Goal: Task Accomplishment & Management: Manage account settings

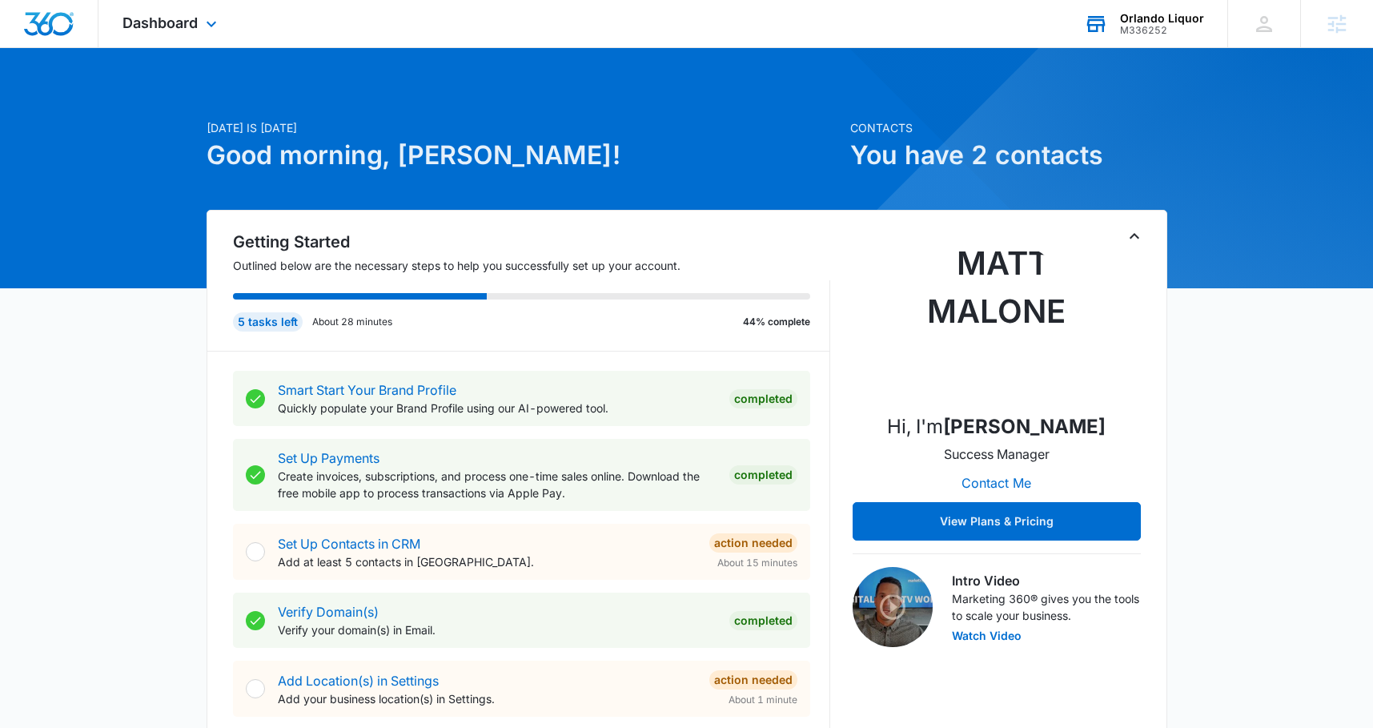
click at [1134, 22] on div "Orlando Liquor" at bounding box center [1162, 18] width 84 height 13
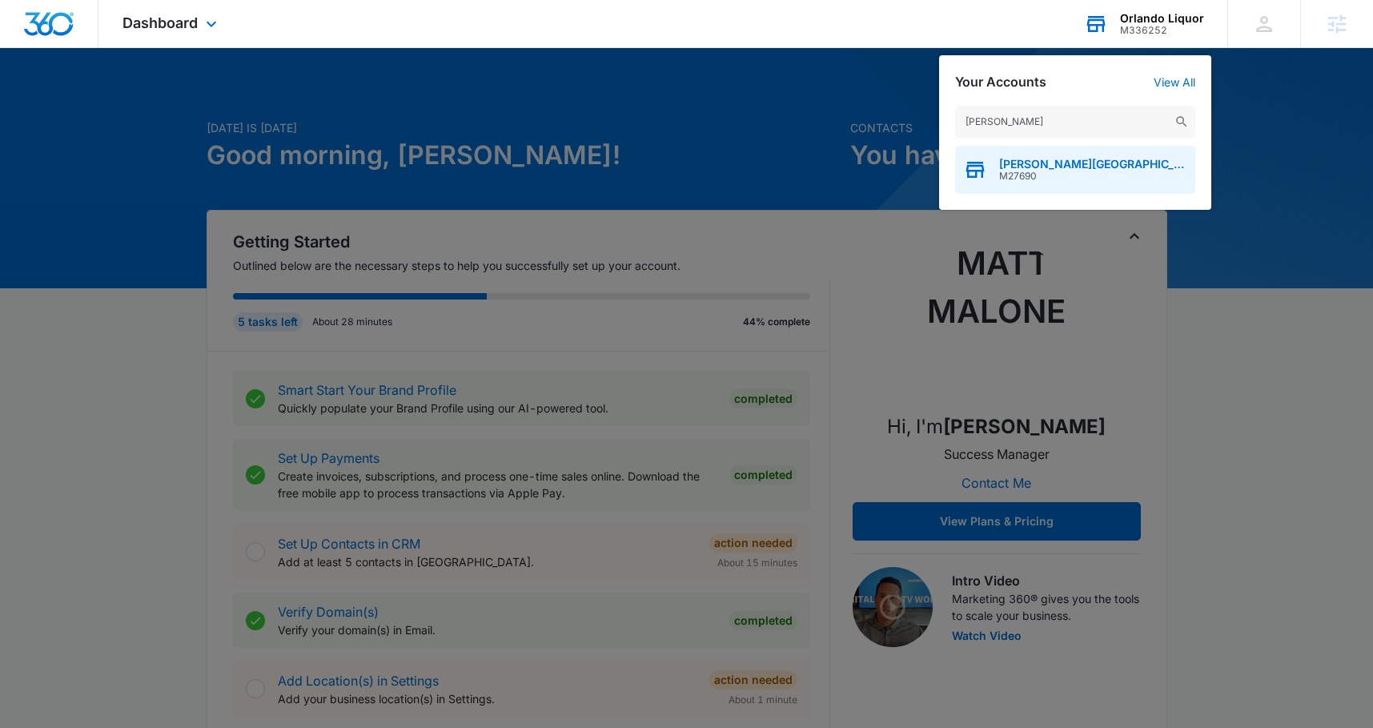
type input "[PERSON_NAME]"
click at [1037, 162] on span "[PERSON_NAME][GEOGRAPHIC_DATA]" at bounding box center [1093, 164] width 188 height 13
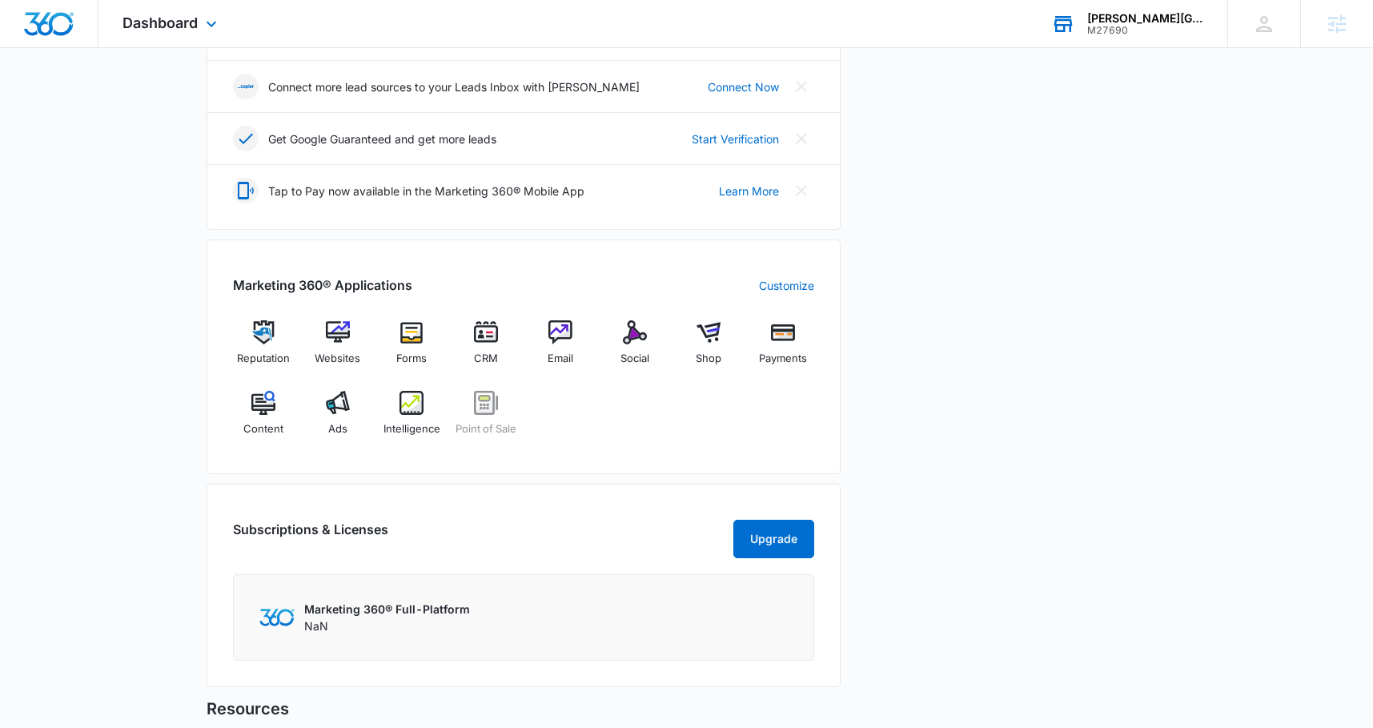
scroll to position [634, 0]
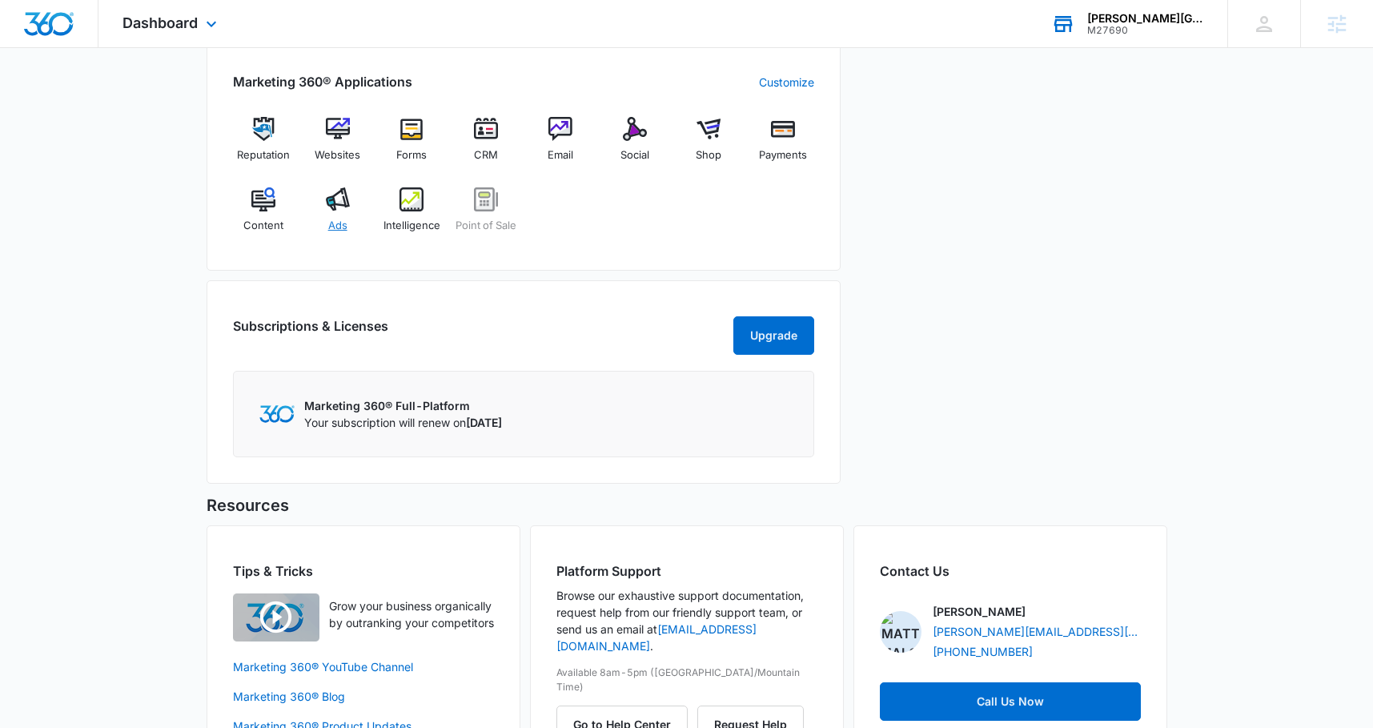
click at [335, 198] on img at bounding box center [338, 199] width 24 height 24
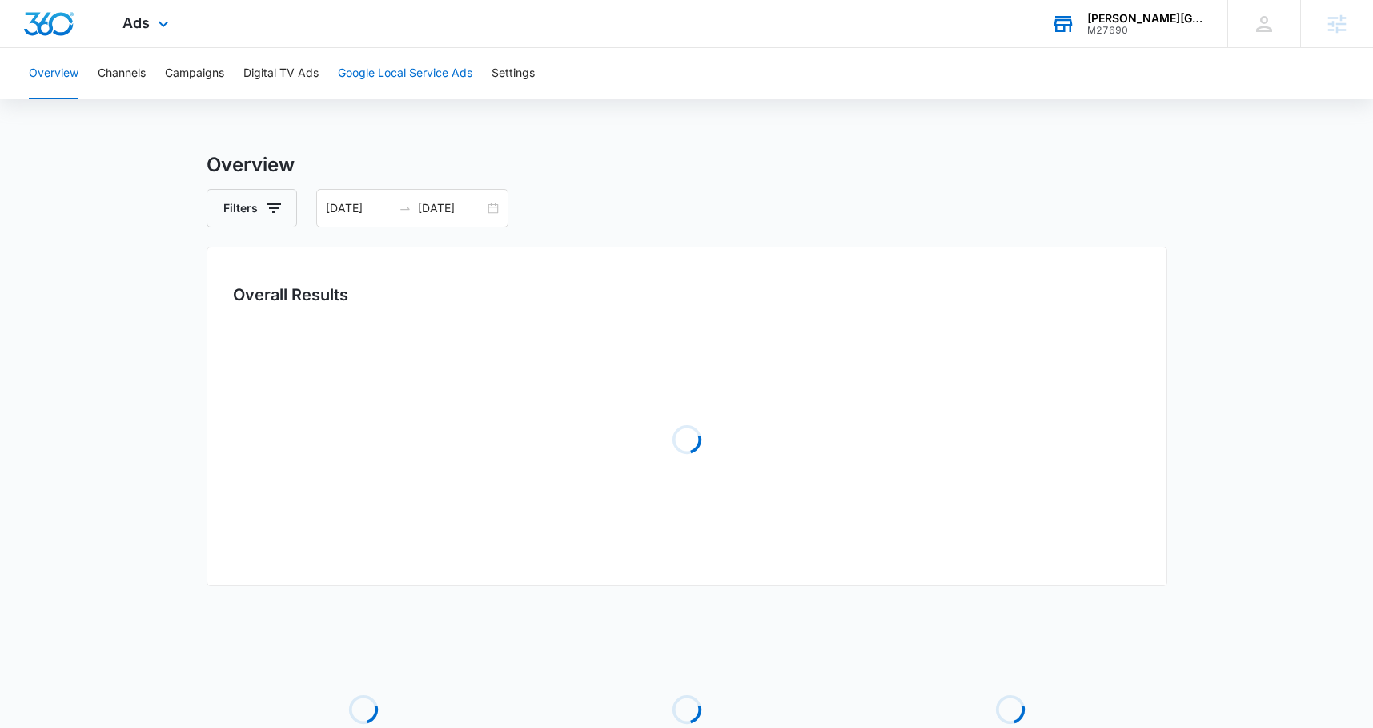
click at [410, 66] on button "Google Local Service Ads" at bounding box center [405, 73] width 135 height 51
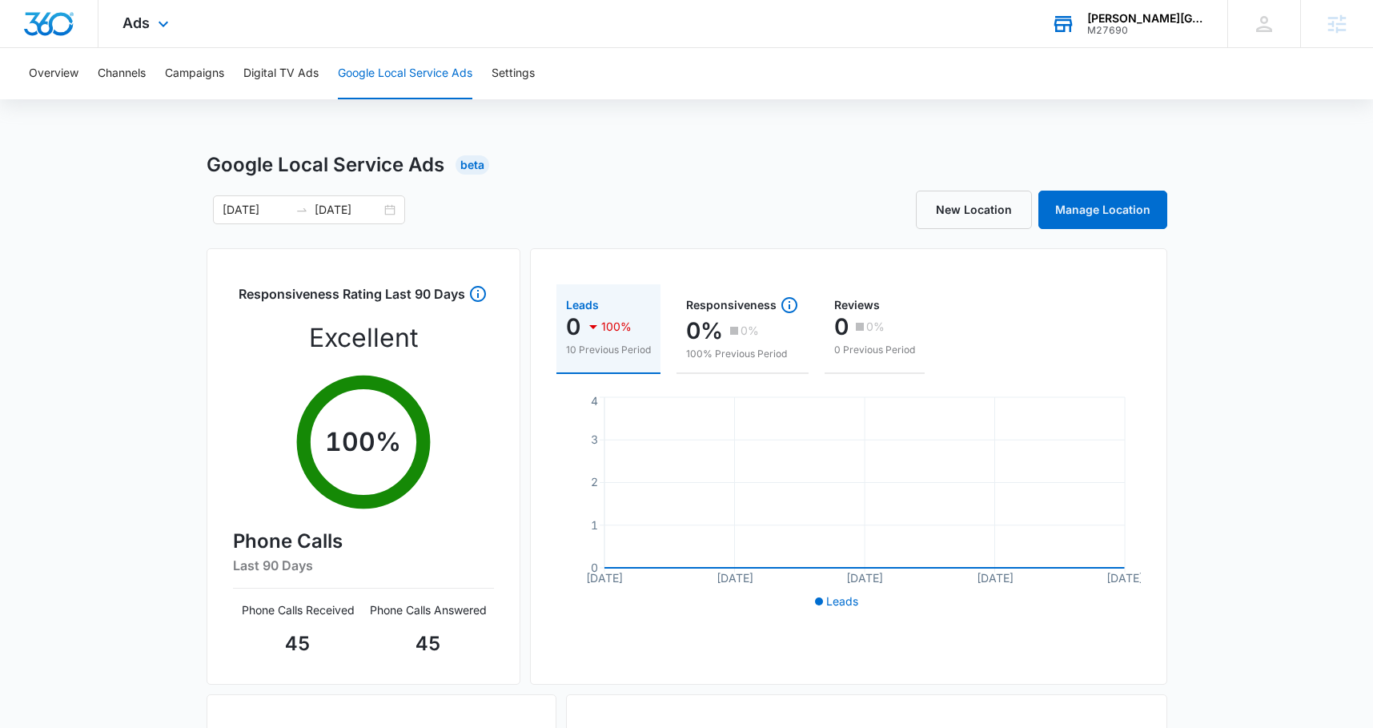
click at [1084, 231] on div "Google Local Service Ads Beta 10/01/2025 10/09/2025 New Location Manage Locatio…" at bounding box center [687, 568] width 961 height 834
click at [1083, 209] on link "Manage Location" at bounding box center [1103, 210] width 129 height 38
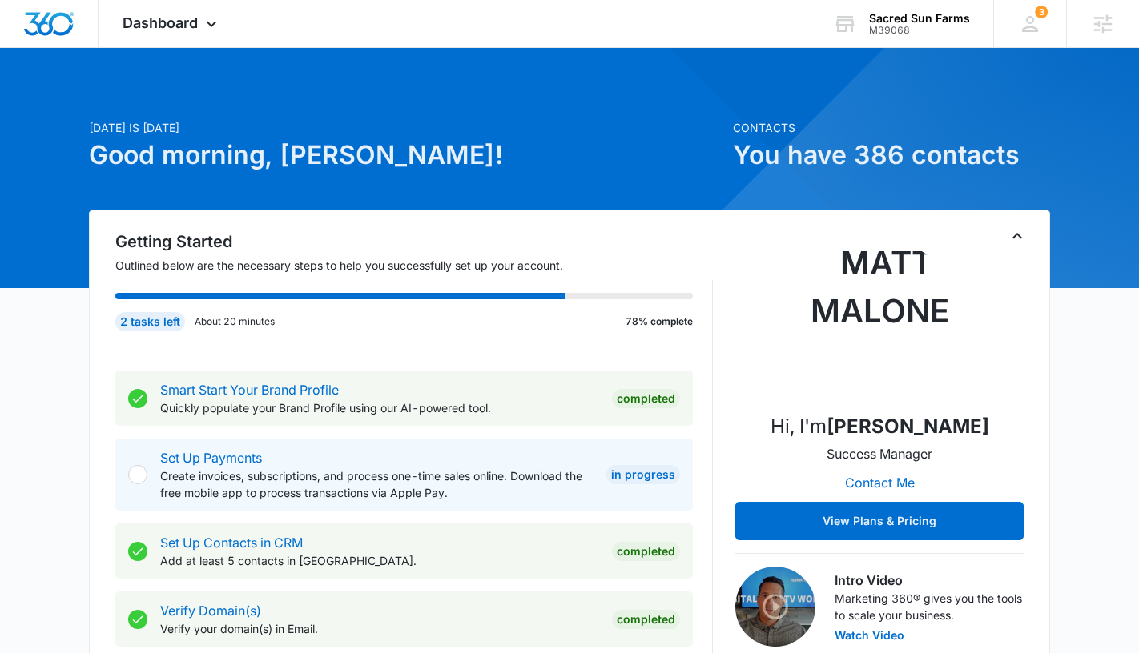
click at [1019, 231] on icon "Toggle Collapse" at bounding box center [1016, 236] width 19 height 19
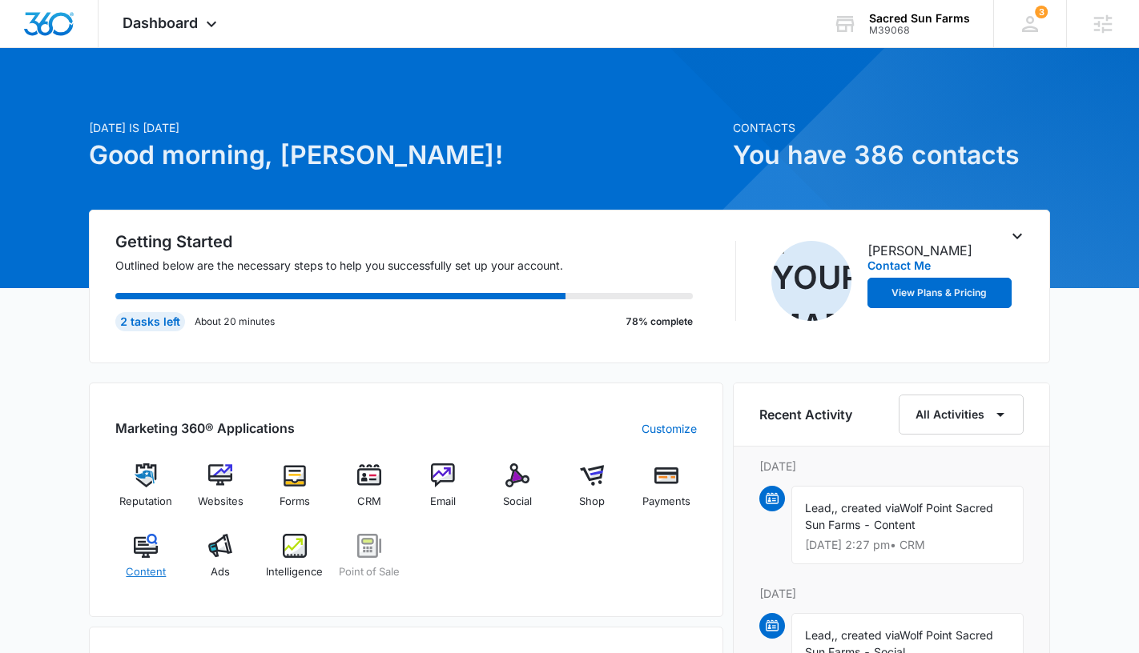
click at [151, 548] on img at bounding box center [146, 546] width 24 height 24
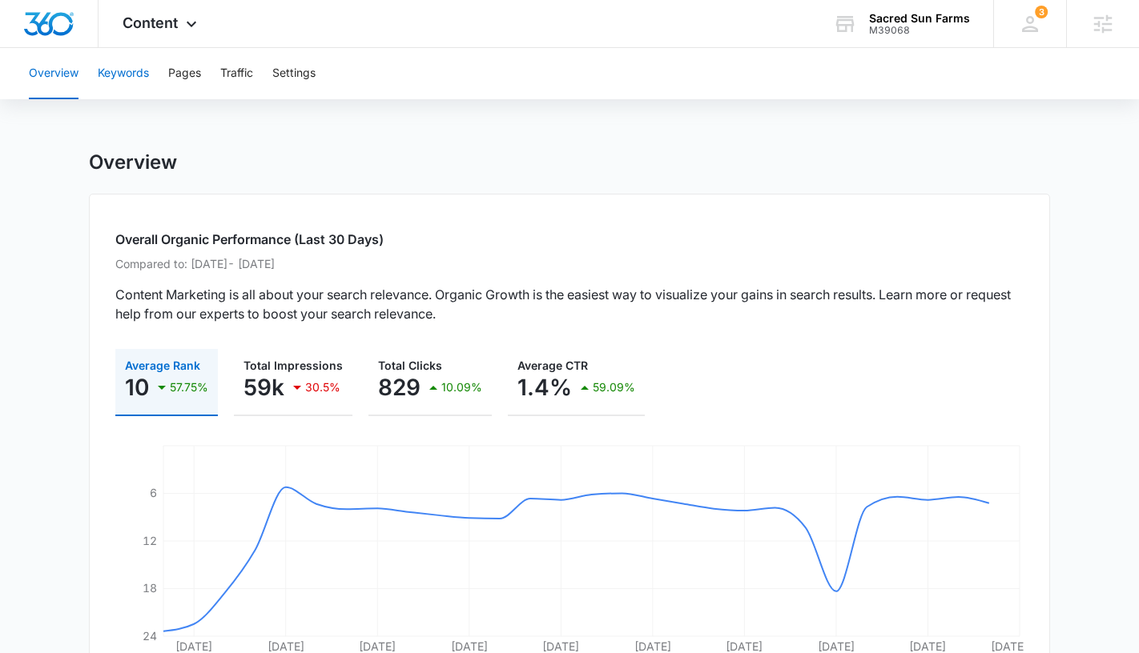
click at [136, 74] on button "Keywords" at bounding box center [123, 73] width 51 height 51
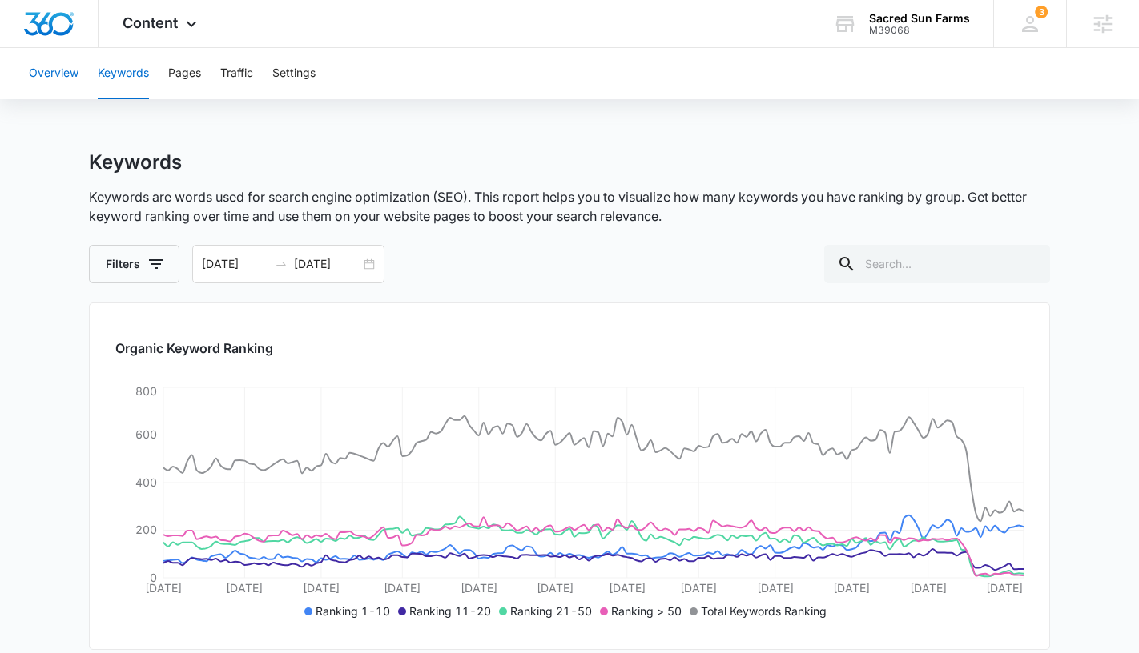
click at [57, 79] on button "Overview" at bounding box center [54, 73] width 50 height 51
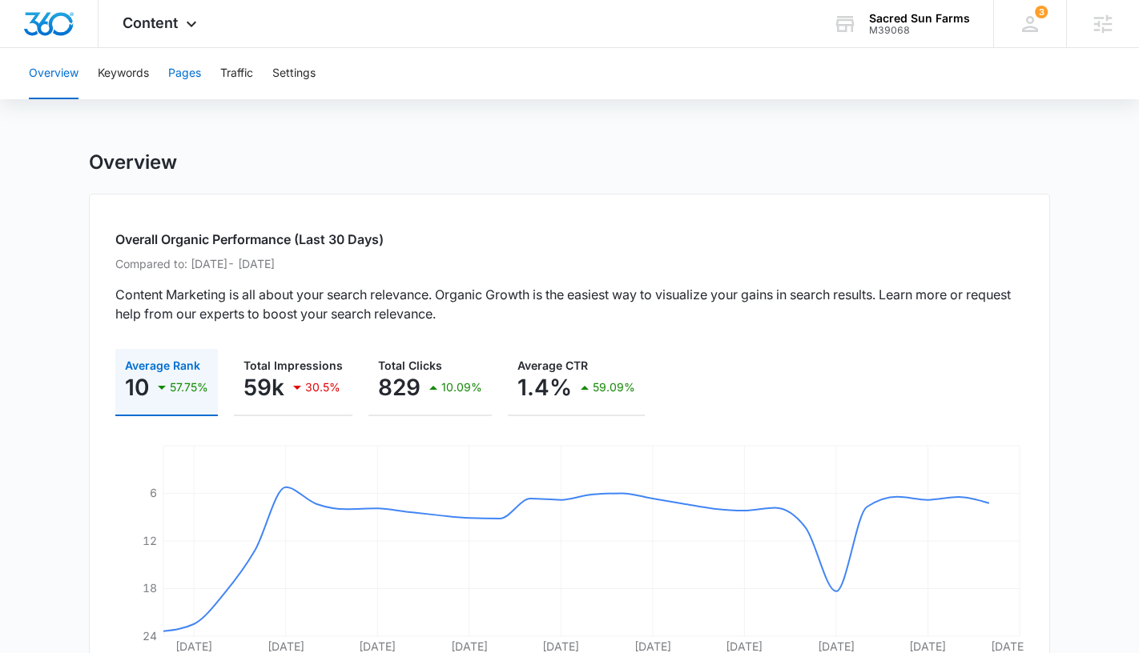
click at [171, 79] on button "Pages" at bounding box center [184, 73] width 33 height 51
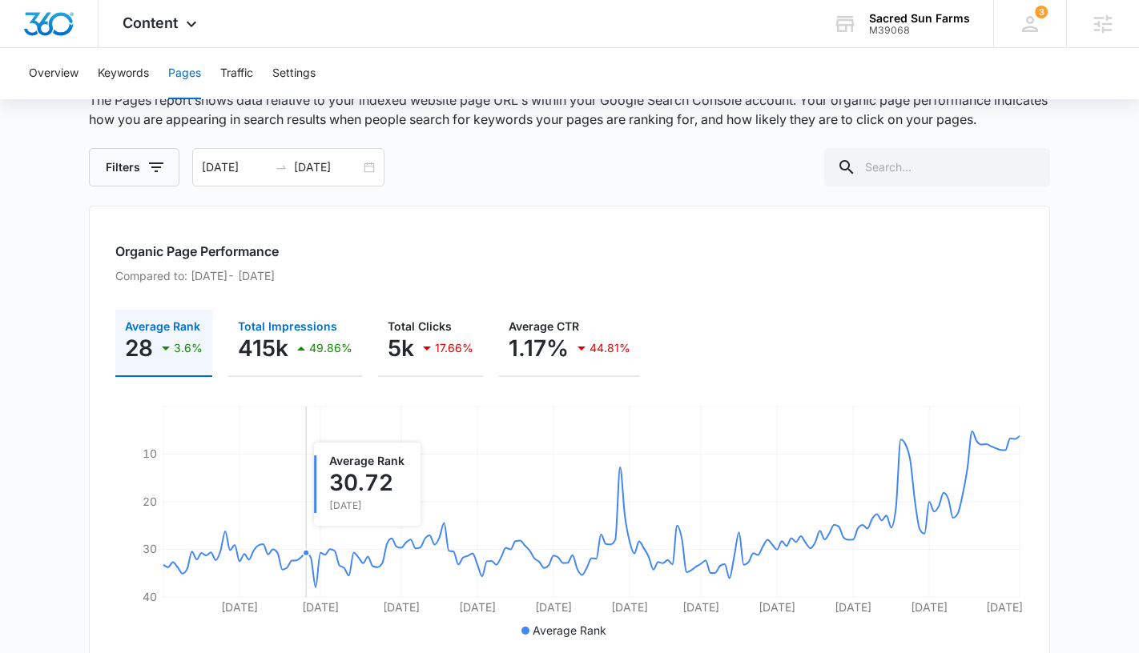
scroll to position [33, 0]
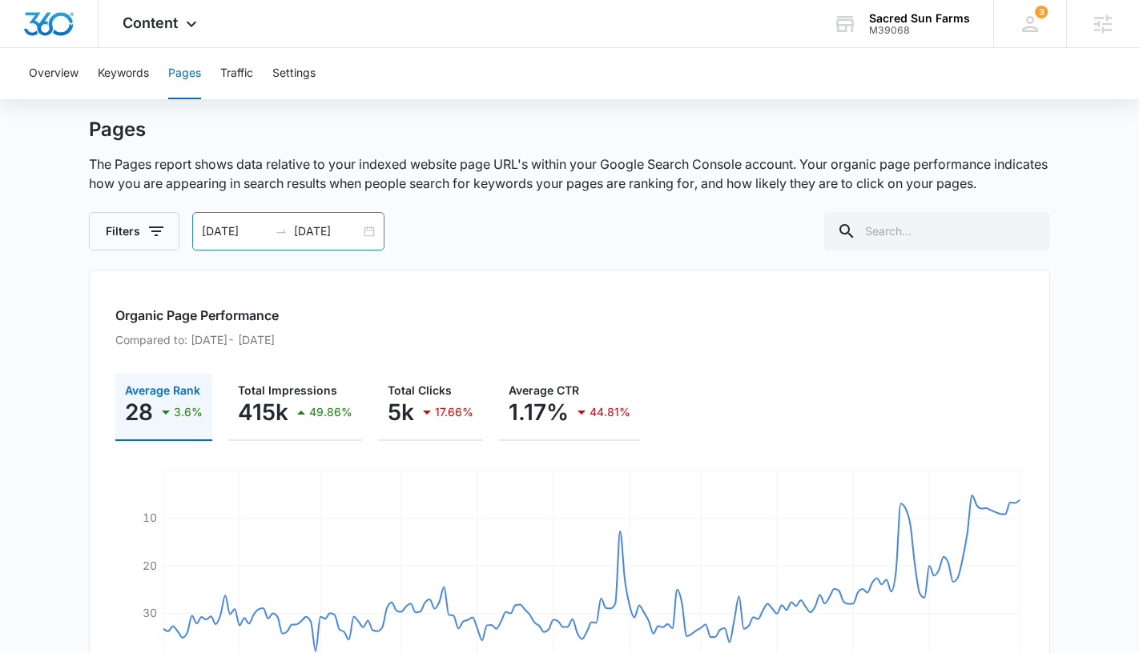
click at [230, 224] on input "03/27/2025" at bounding box center [235, 232] width 66 height 18
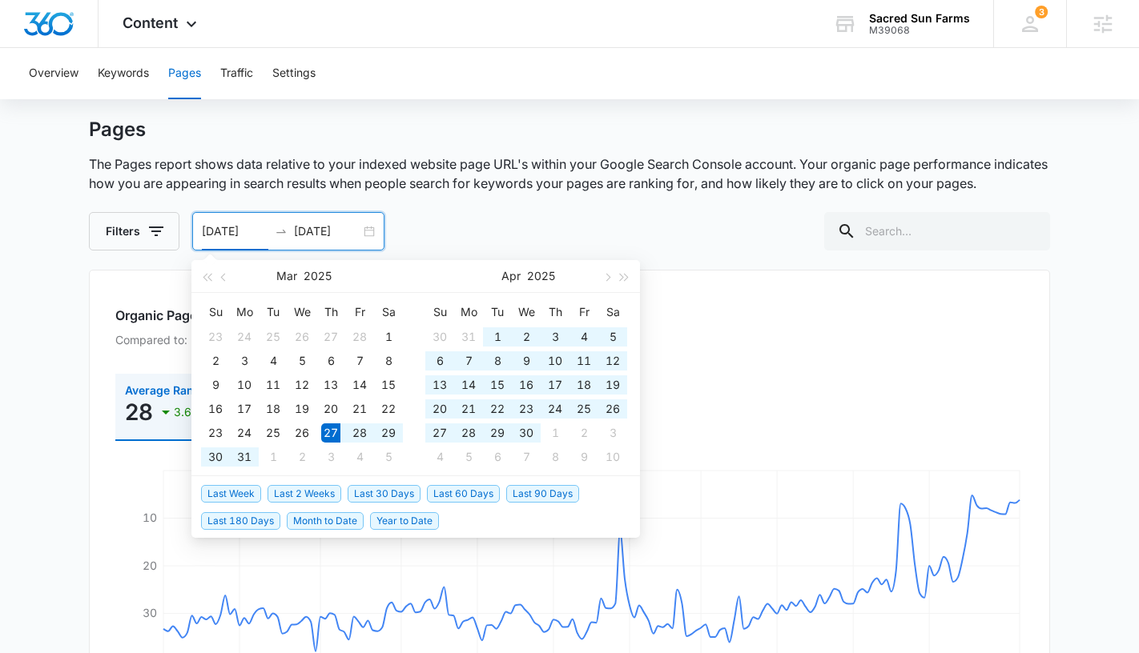
click at [325, 230] on input "09/23/2025" at bounding box center [327, 232] width 66 height 18
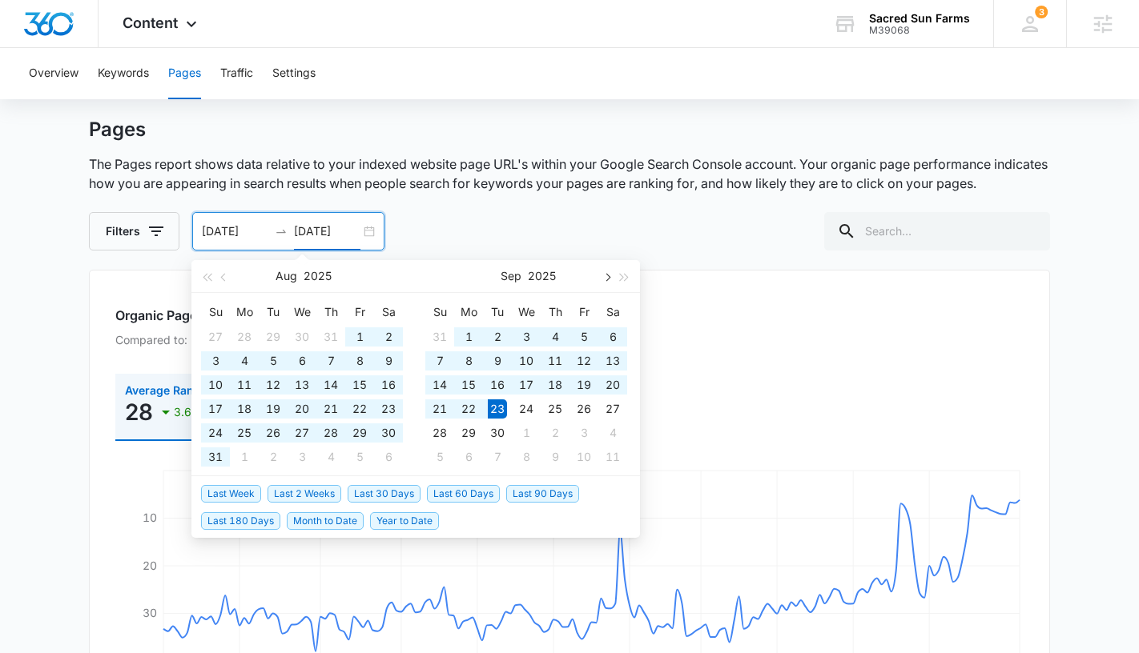
click at [608, 281] on button "button" at bounding box center [606, 276] width 18 height 32
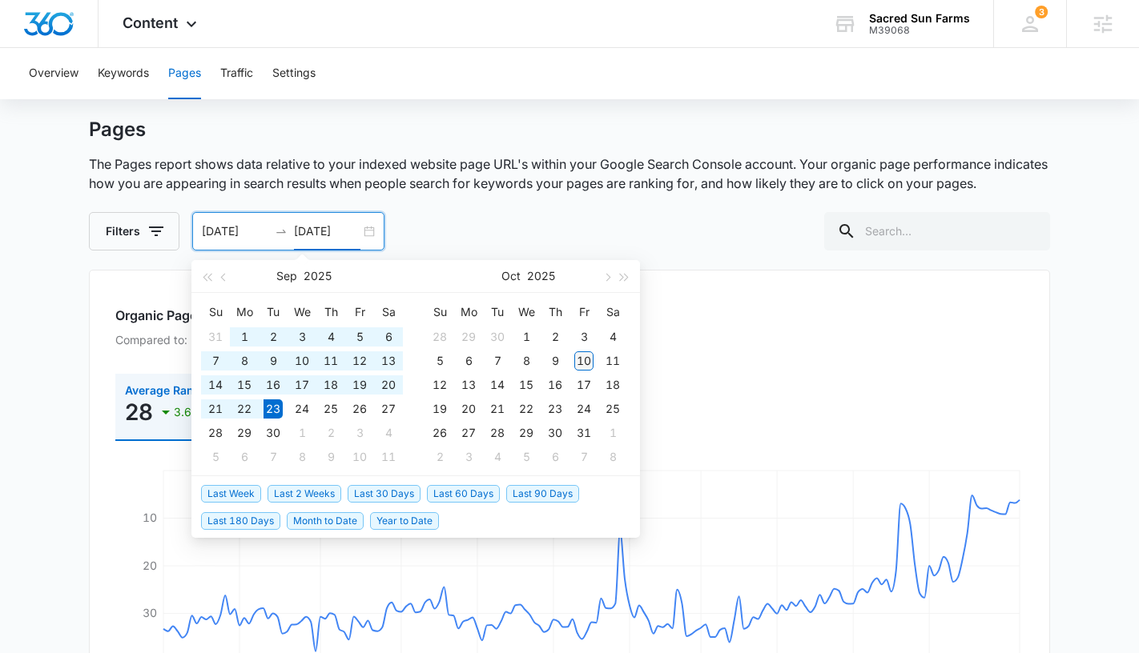
type input "10/10/2025"
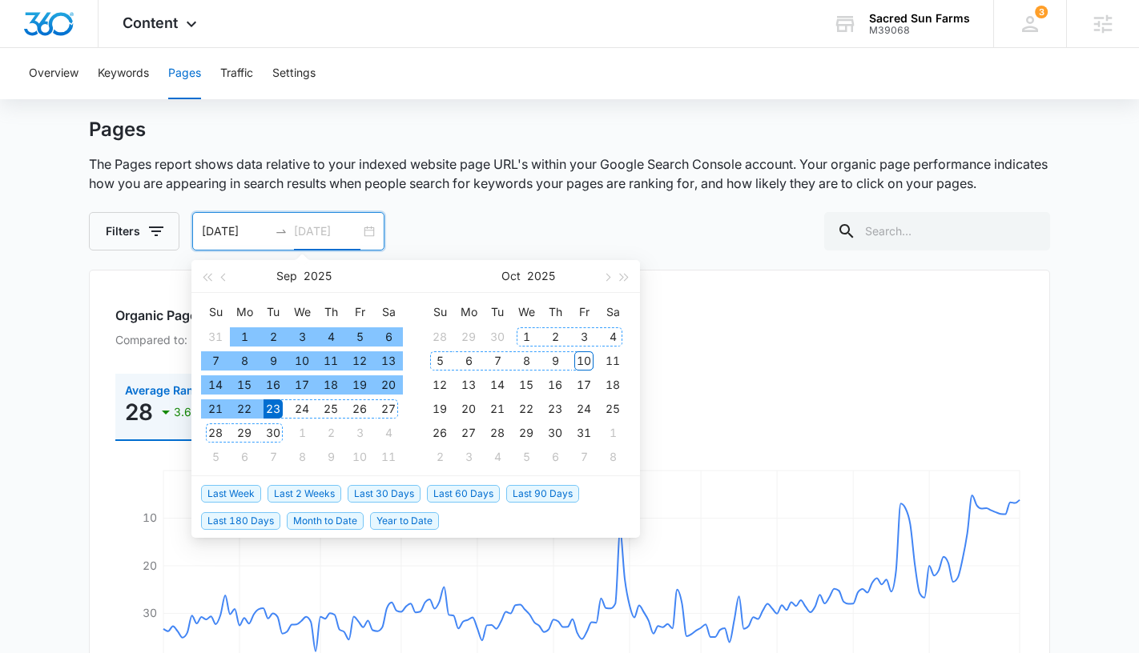
click at [581, 355] on div "10" at bounding box center [583, 361] width 19 height 19
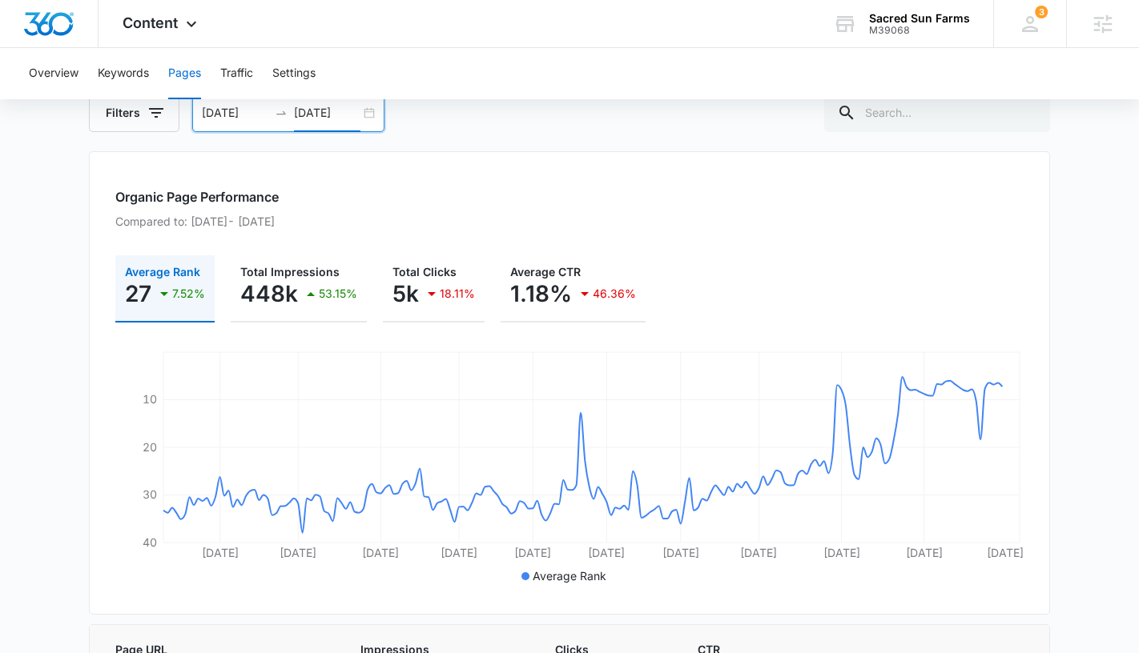
scroll to position [0, 0]
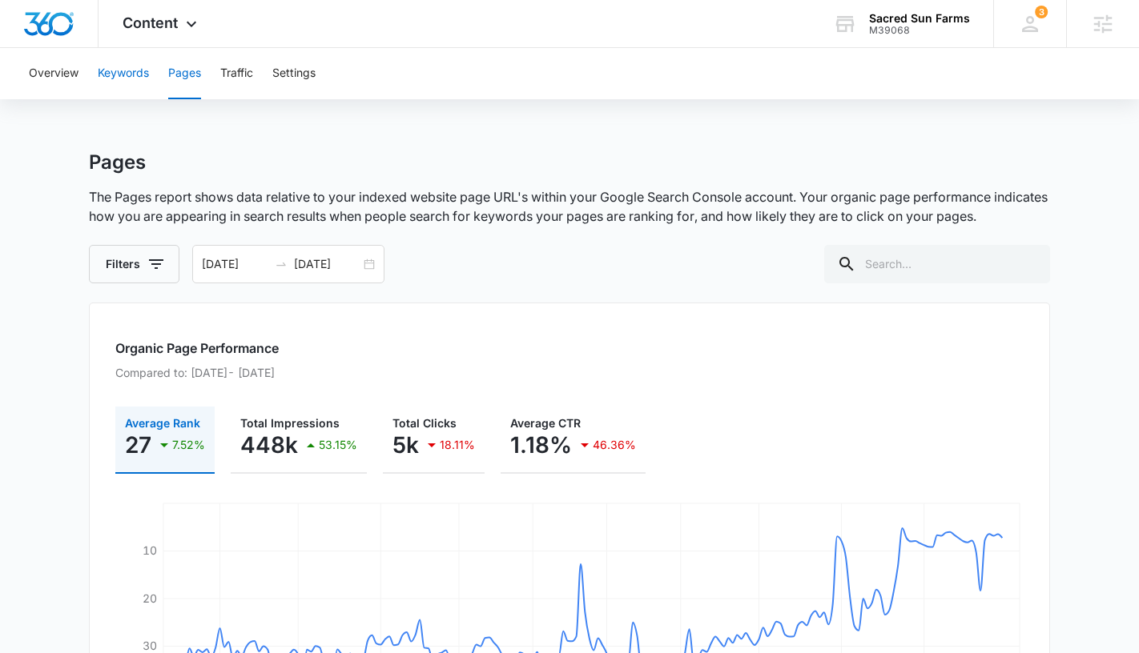
click at [136, 74] on button "Keywords" at bounding box center [123, 73] width 51 height 51
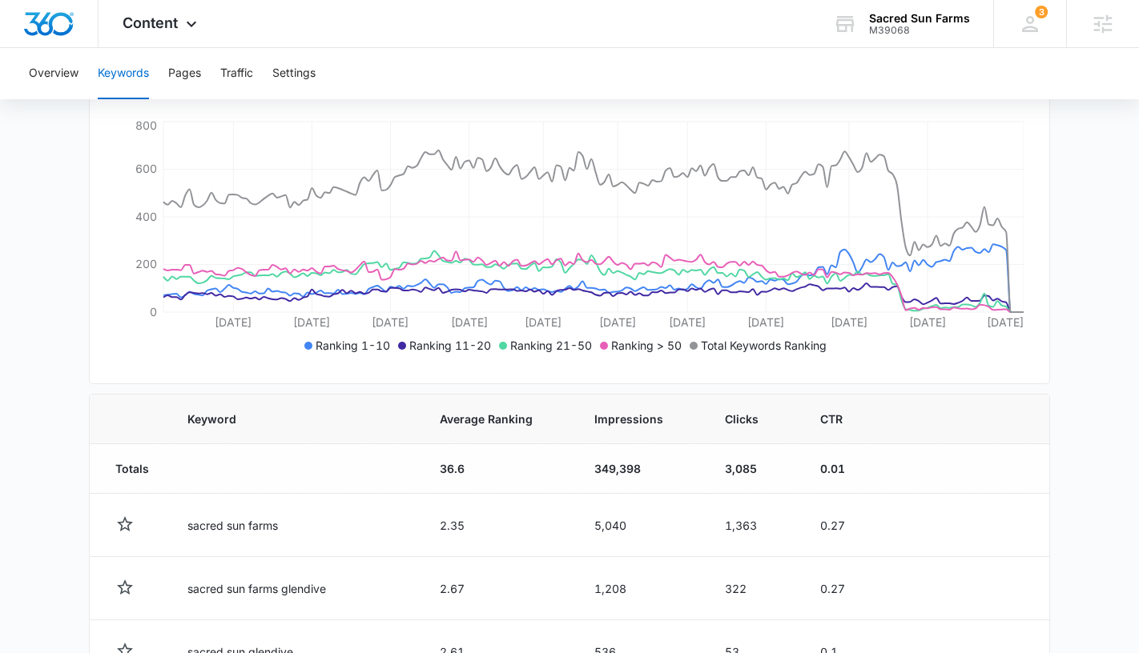
scroll to position [275, 0]
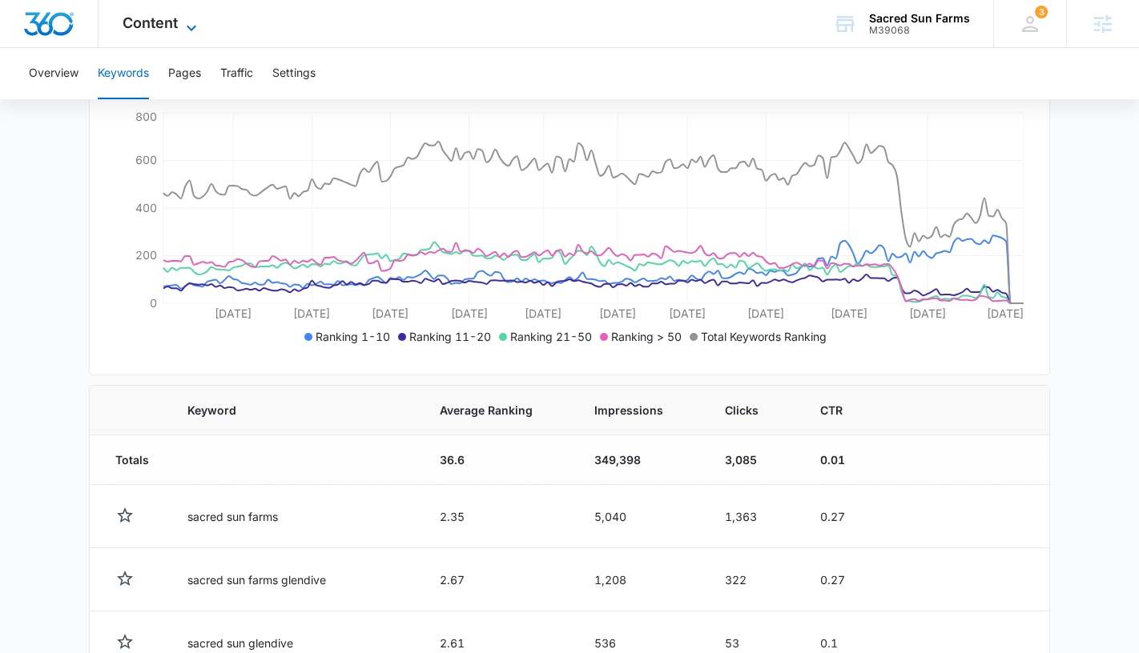
click at [137, 15] on span "Content" at bounding box center [150, 22] width 55 height 17
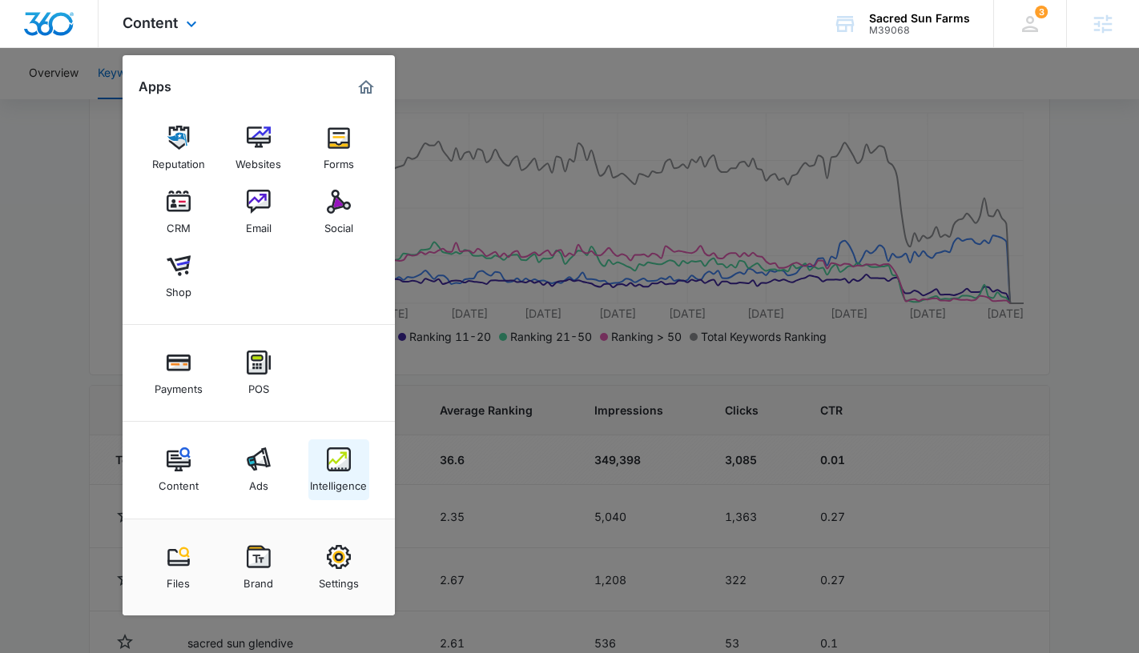
click at [344, 490] on div "Intelligence" at bounding box center [338, 482] width 57 height 21
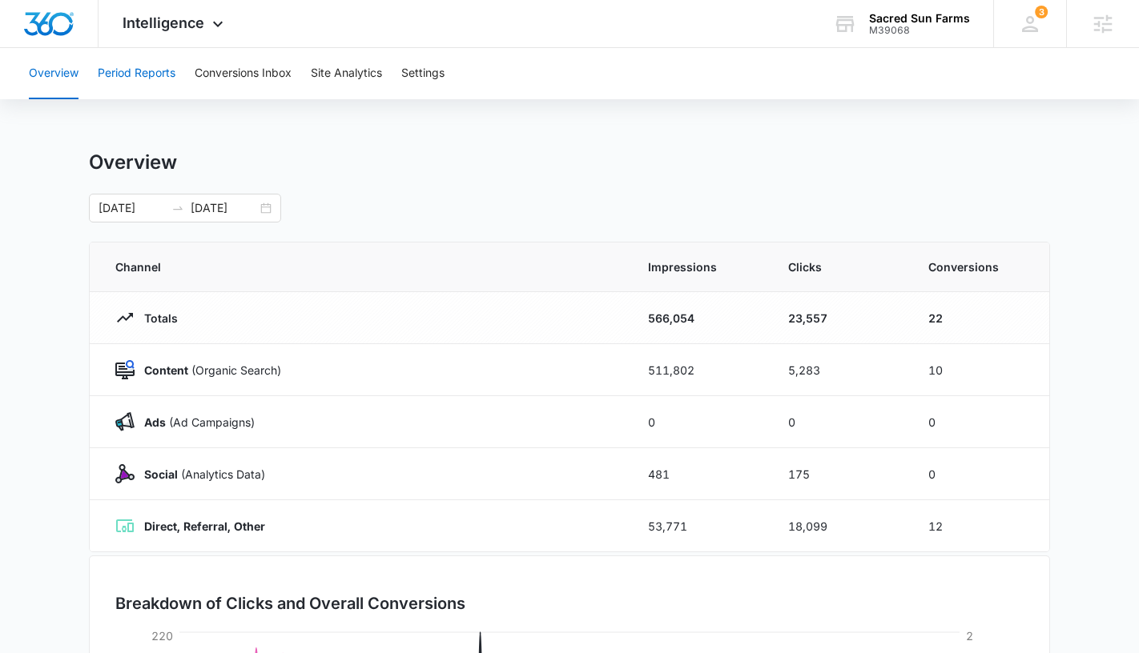
click at [155, 82] on button "Period Reports" at bounding box center [137, 73] width 78 height 51
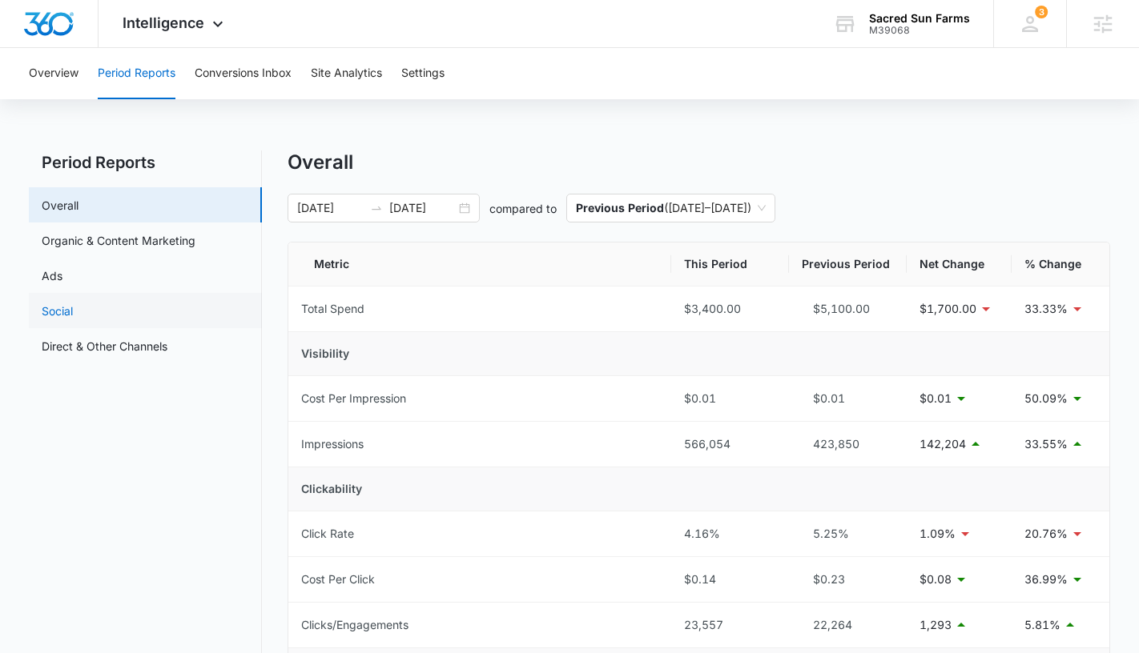
click at [73, 319] on link "Social" at bounding box center [57, 311] width 31 height 17
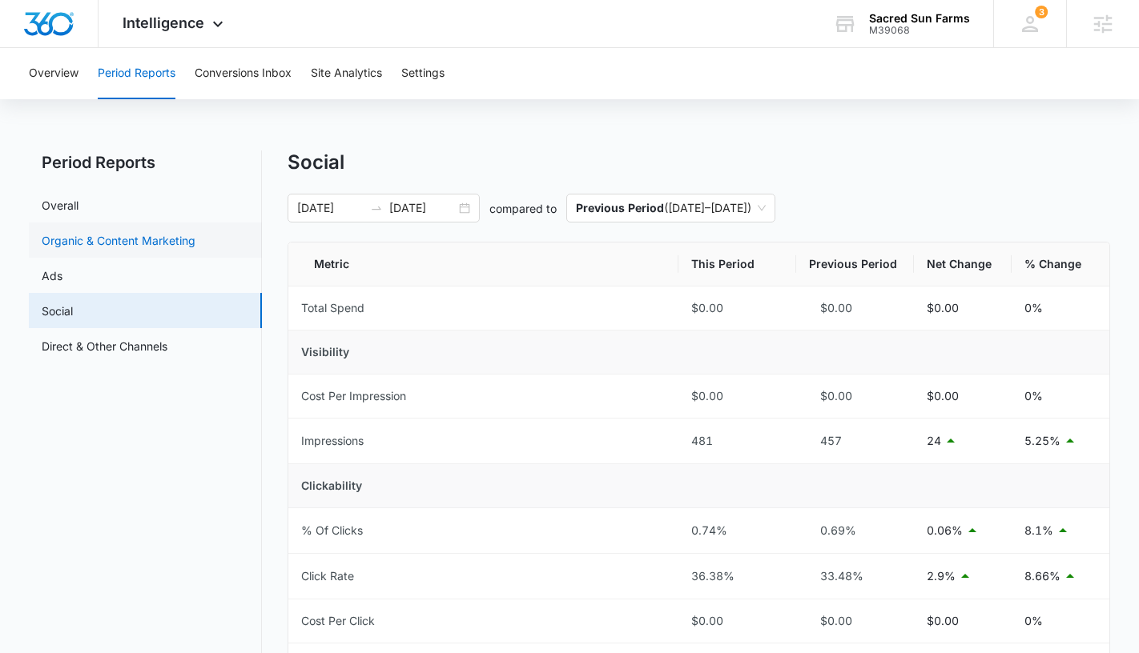
click at [106, 249] on link "Organic & Content Marketing" at bounding box center [119, 240] width 154 height 17
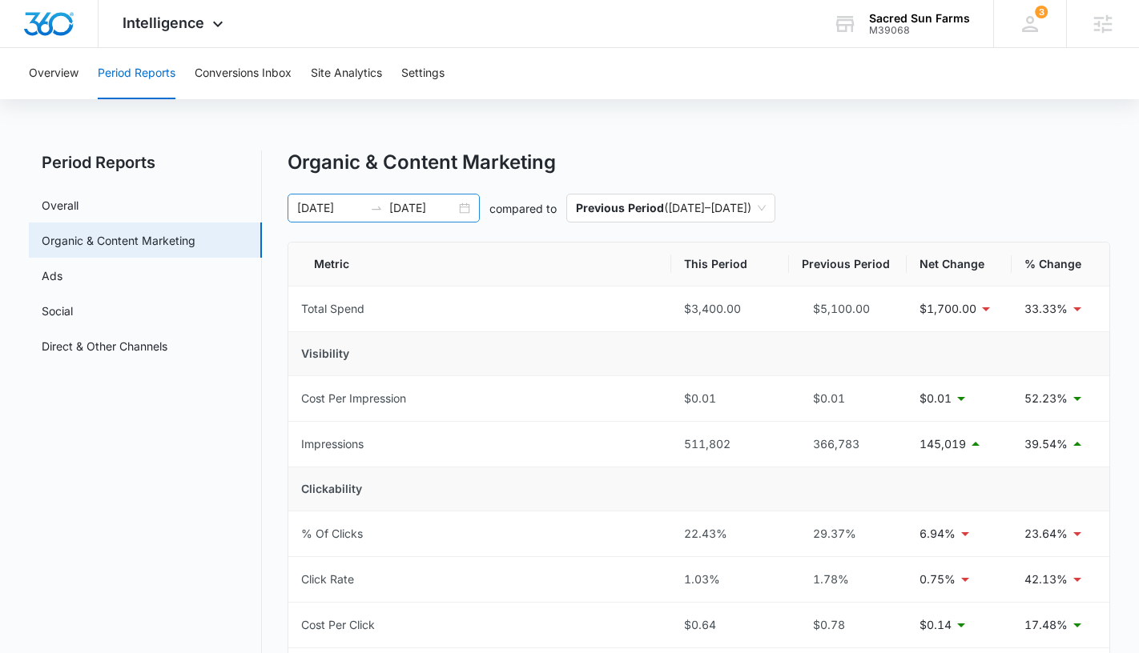
click at [325, 208] on input "03/27/2025" at bounding box center [330, 208] width 66 height 18
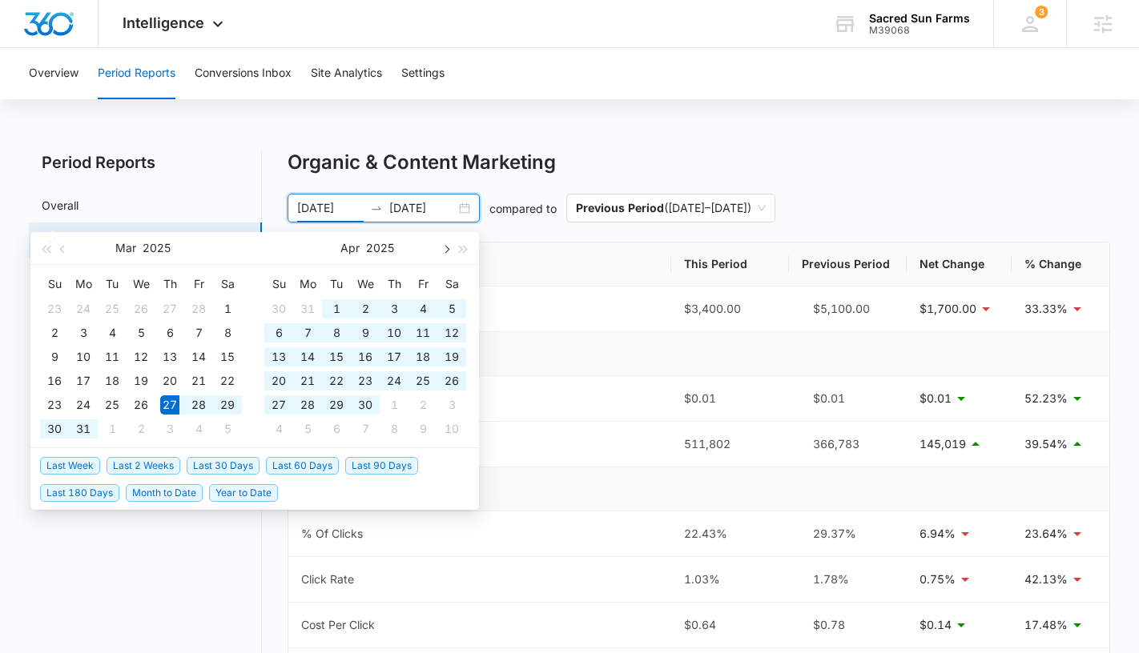
click at [446, 249] on span "button" at bounding box center [445, 249] width 8 height 8
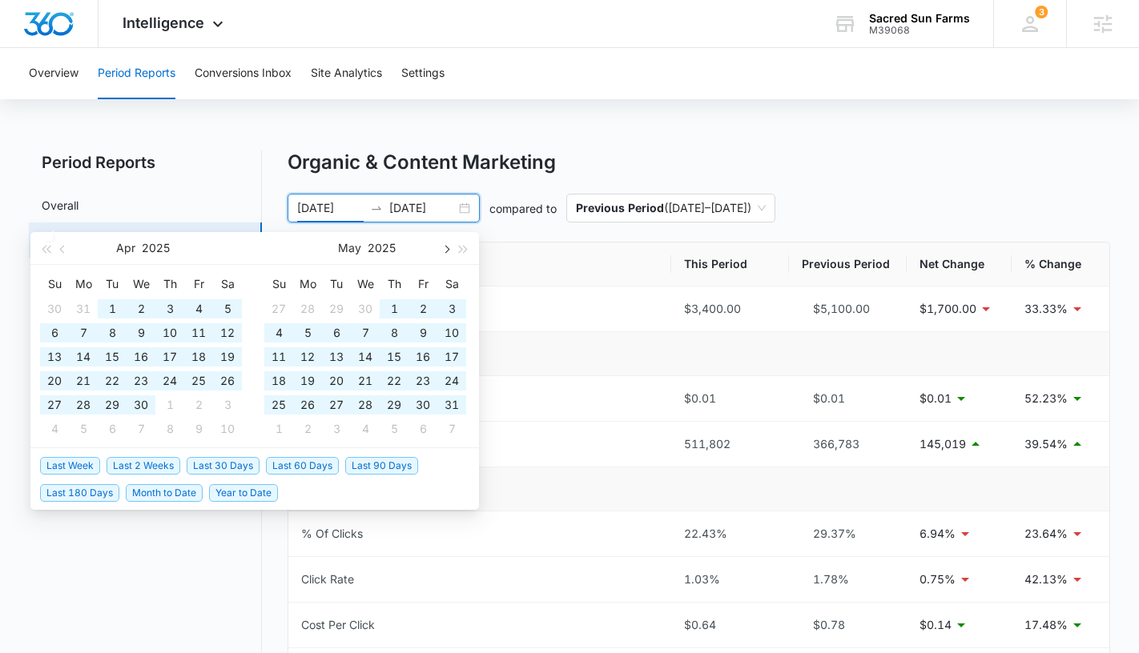
click at [446, 249] on span "button" at bounding box center [445, 249] width 8 height 8
type input "08/20/2025"
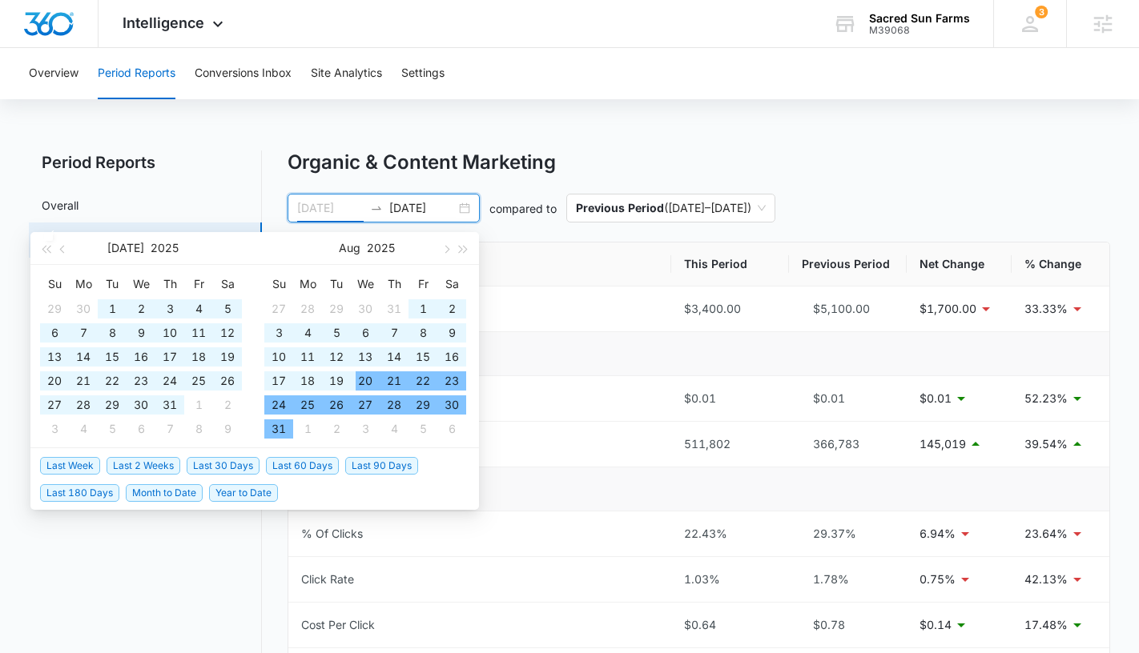
click at [361, 381] on div "20" at bounding box center [365, 381] width 19 height 19
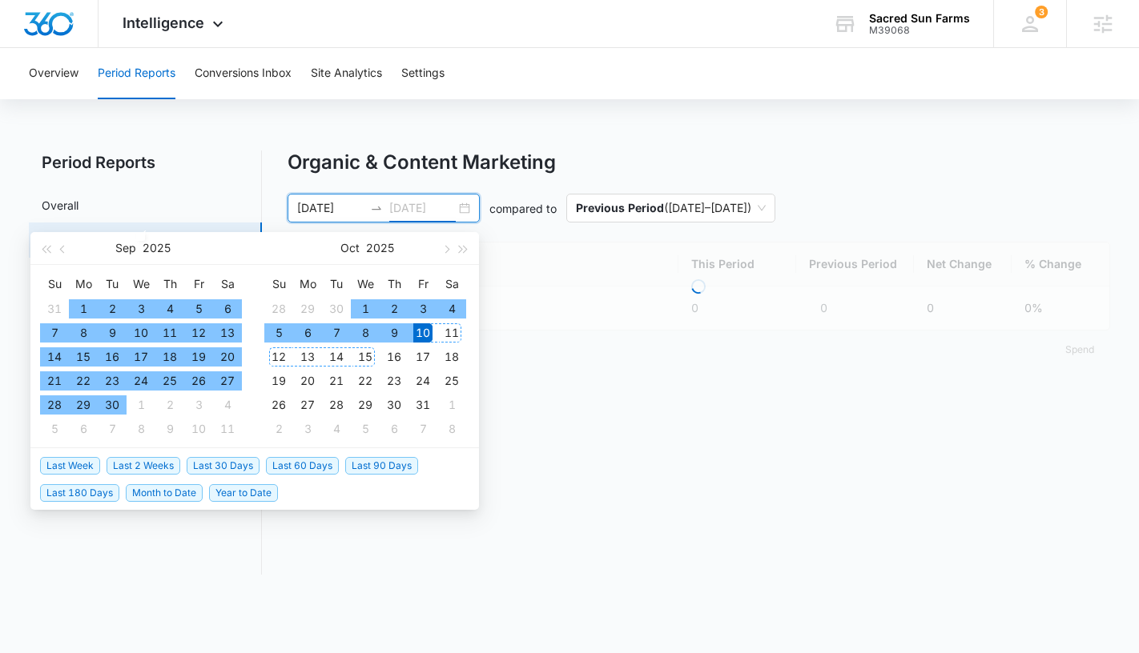
type input "10/10/2025"
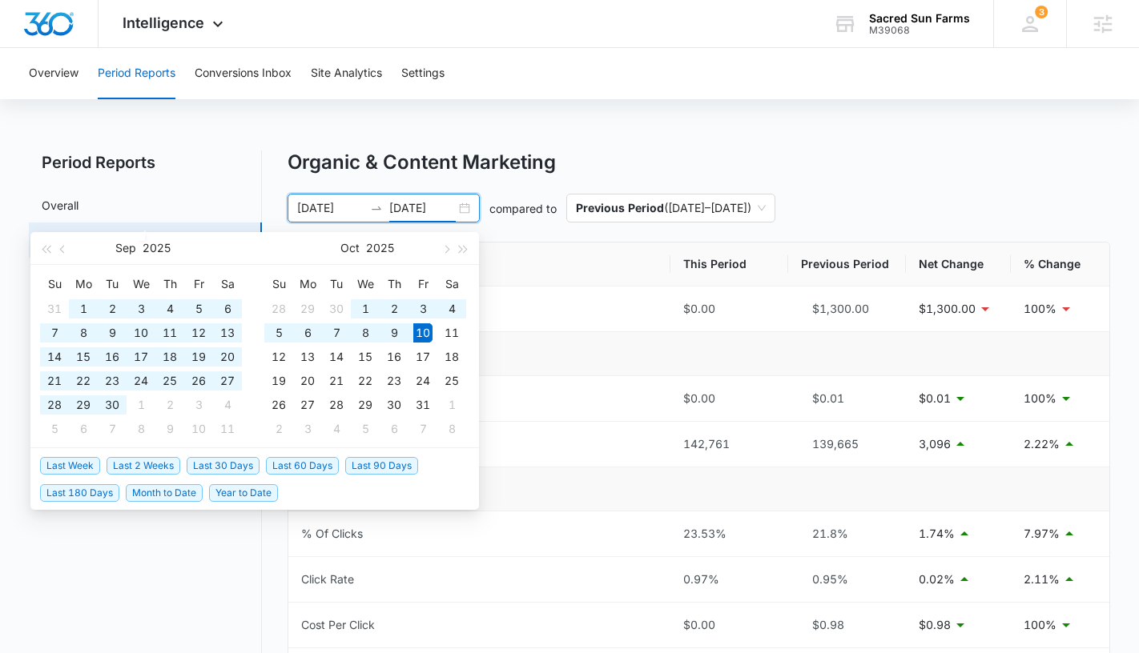
click at [561, 123] on div "Overview Period Reports Conversions Inbox Site Analytics Settings Period Report…" at bounding box center [569, 658] width 1139 height 1220
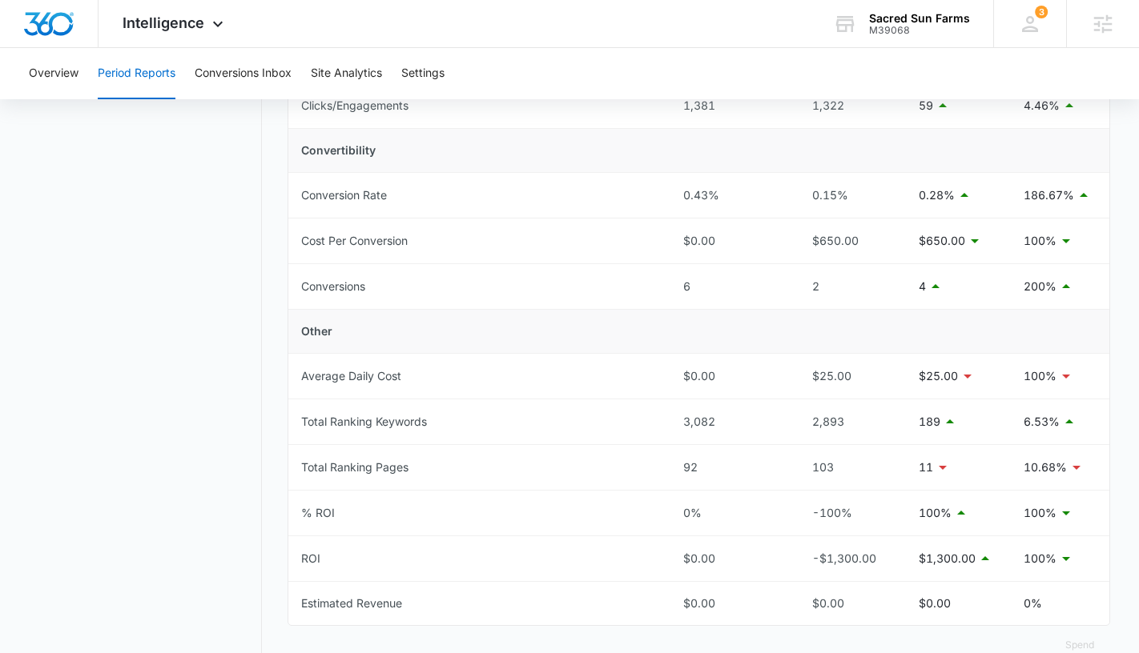
scroll to position [567, 0]
click at [164, 23] on span "Intelligence" at bounding box center [164, 22] width 82 height 17
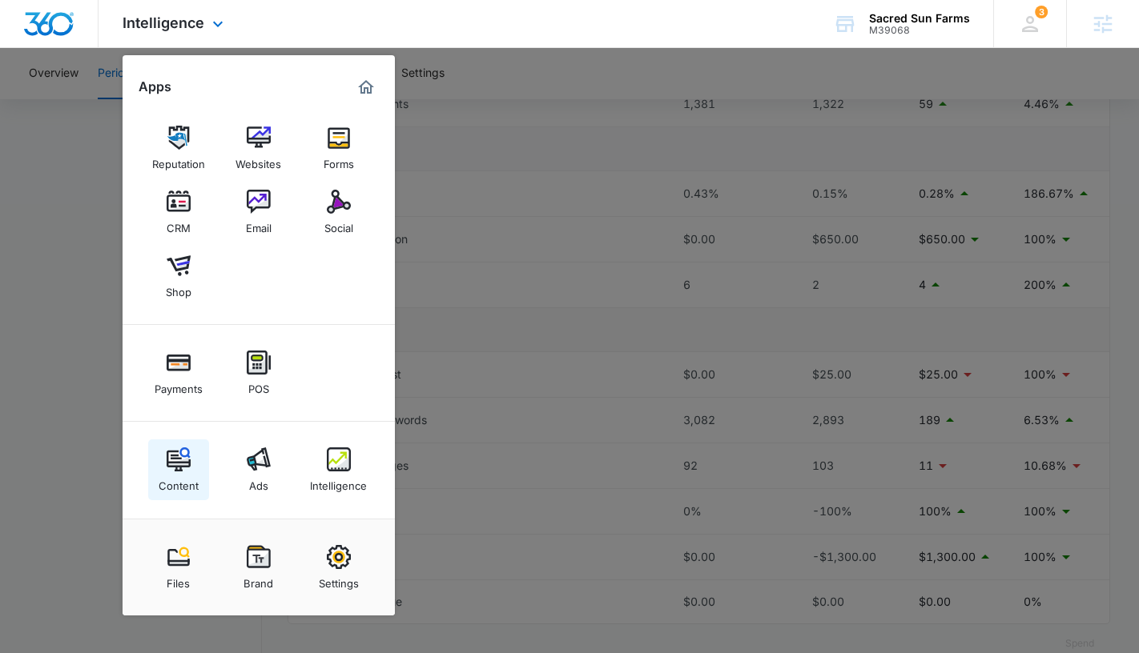
click at [178, 460] on img at bounding box center [179, 460] width 24 height 24
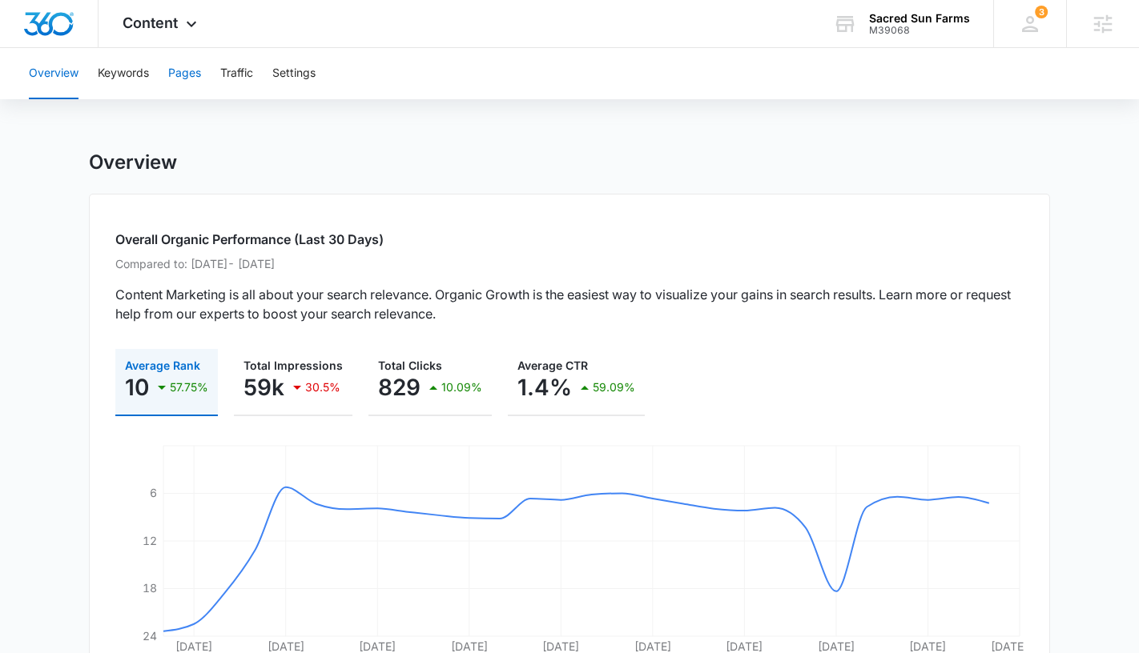
click at [192, 86] on button "Pages" at bounding box center [184, 73] width 33 height 51
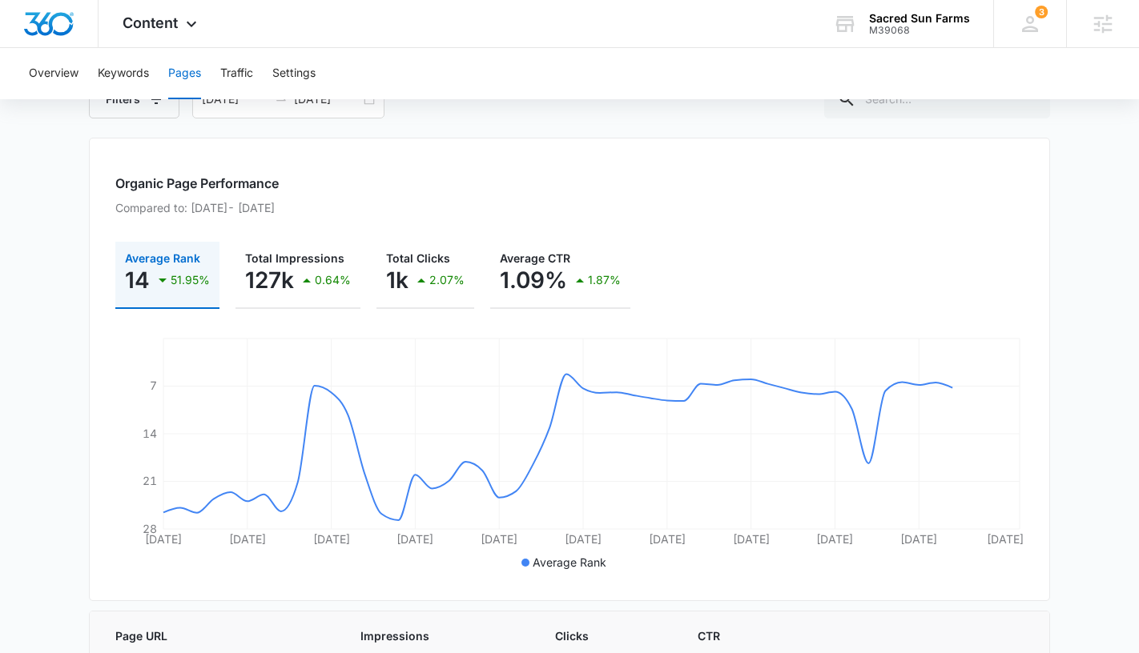
scroll to position [82, 0]
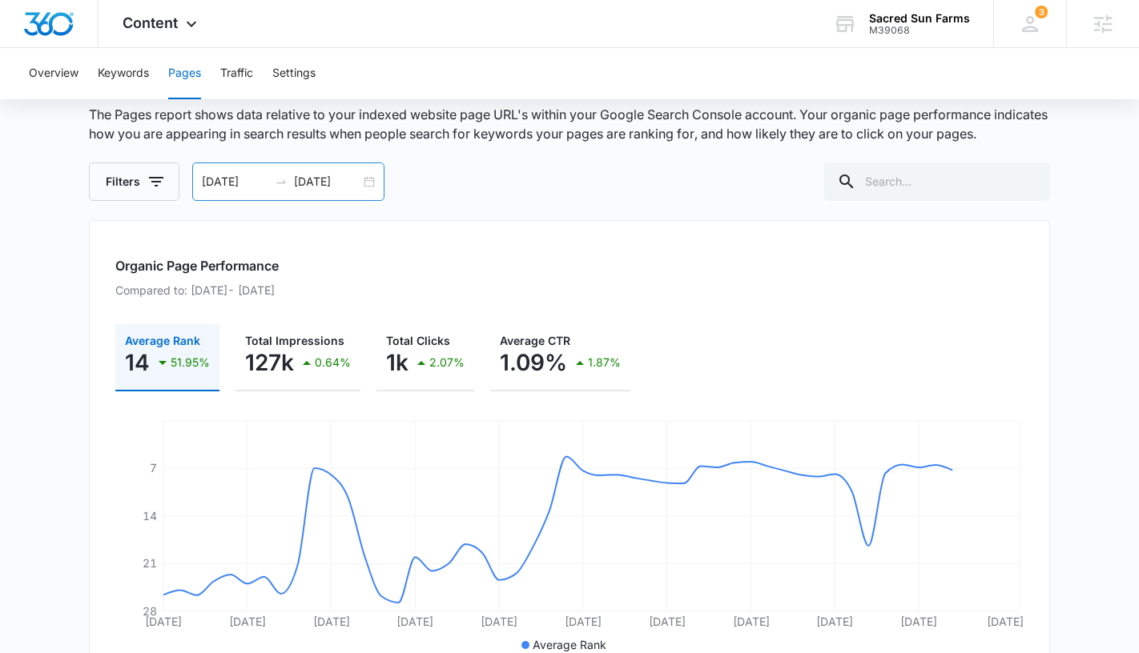
click at [228, 183] on input "08/20/2025" at bounding box center [235, 182] width 66 height 18
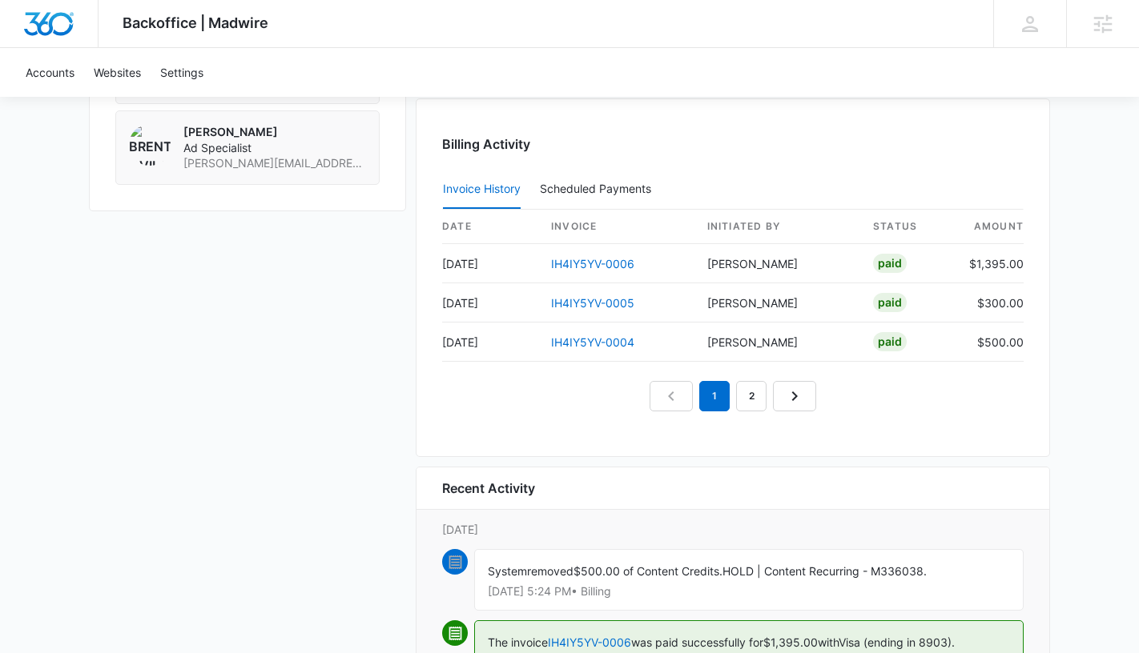
scroll to position [1585, 0]
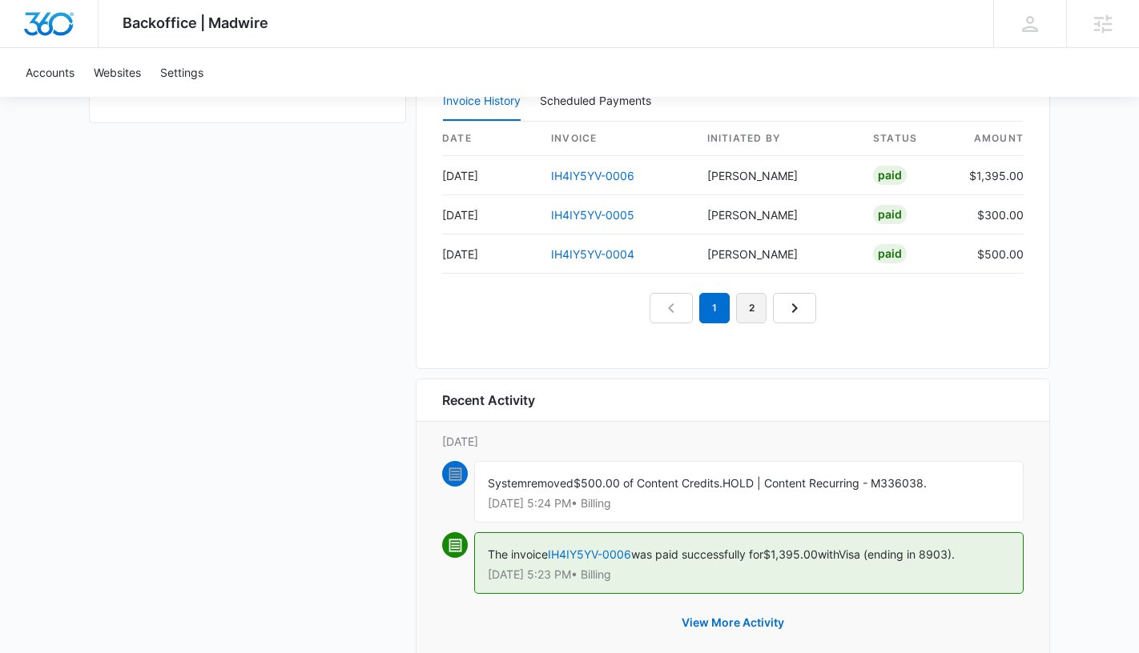
click at [749, 295] on link "2" at bounding box center [751, 308] width 30 height 30
click at [613, 256] on link "IH4IY5YV-0001" at bounding box center [592, 254] width 82 height 14
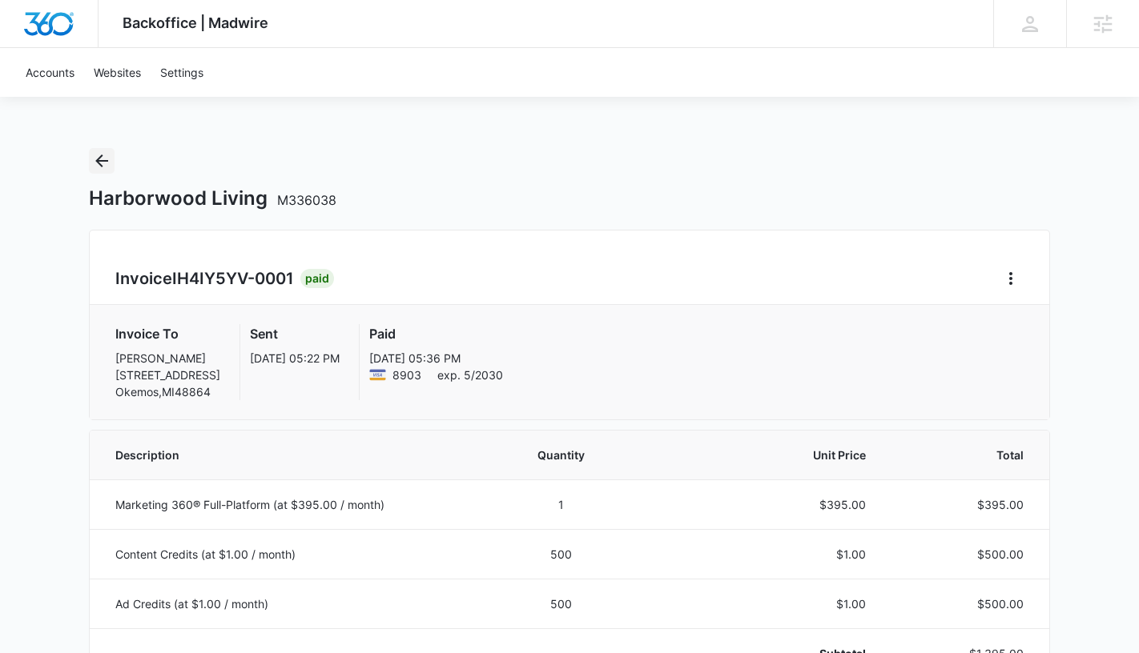
click at [102, 163] on icon "Back" at bounding box center [101, 160] width 19 height 19
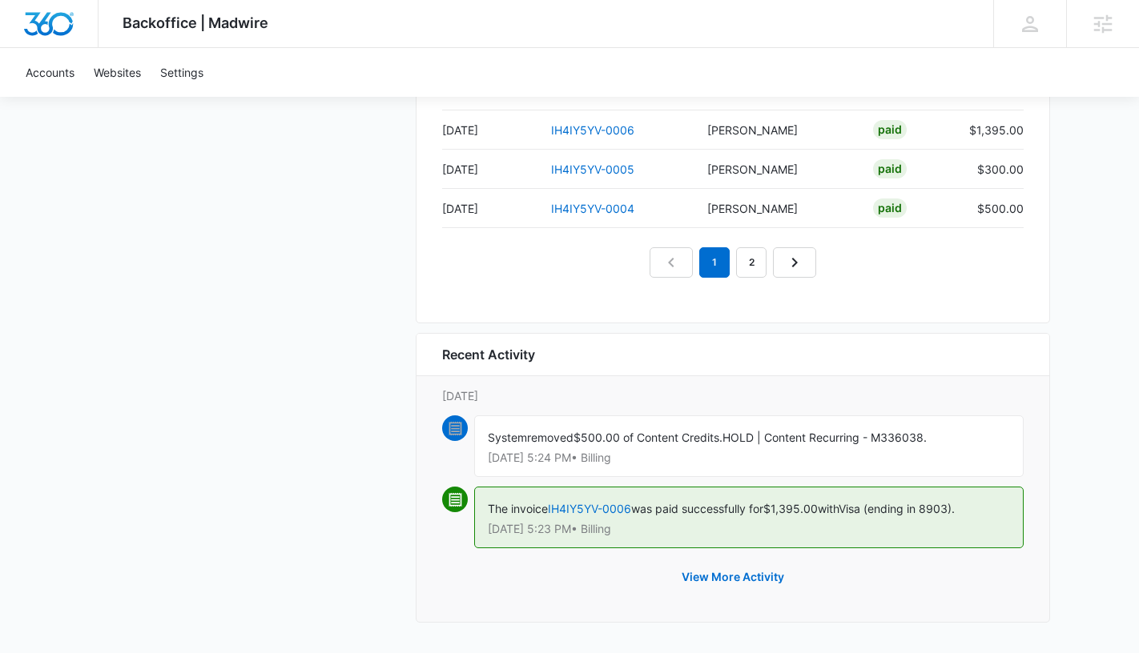
scroll to position [1489, 0]
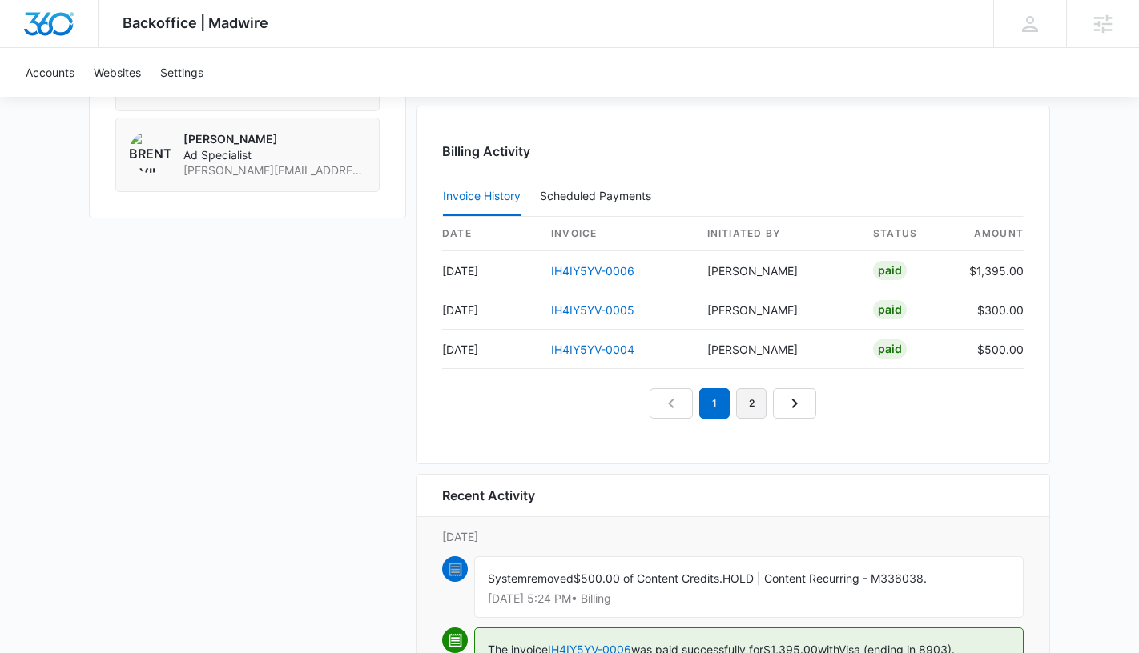
click at [753, 408] on link "2" at bounding box center [751, 403] width 30 height 30
click at [715, 410] on link "1" at bounding box center [714, 403] width 30 height 30
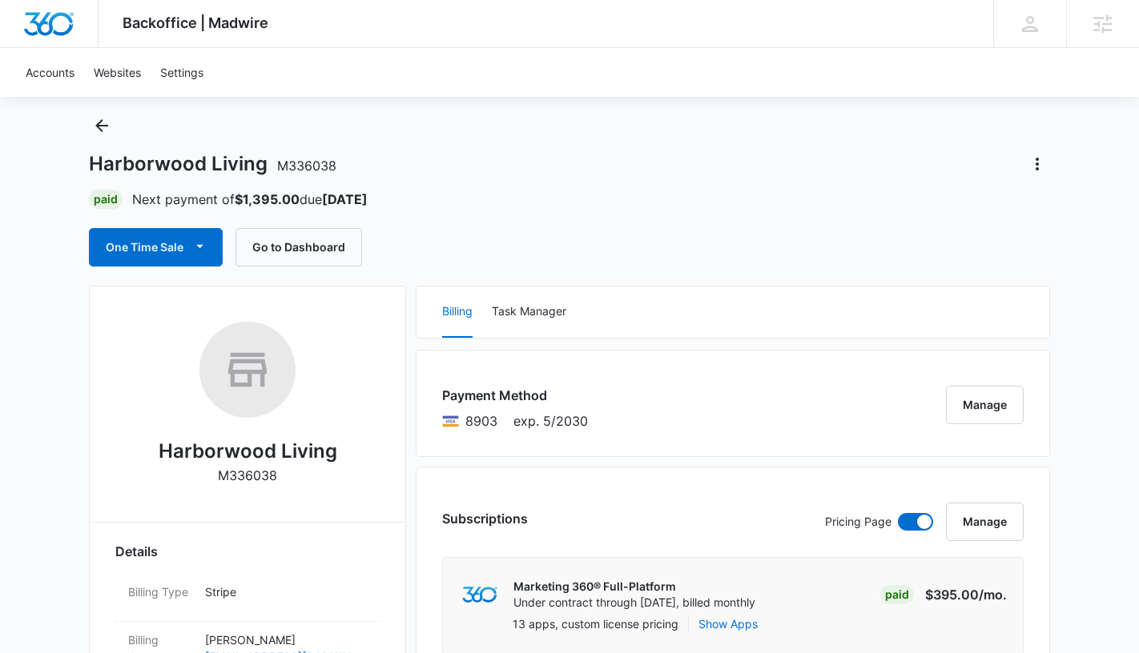
scroll to position [0, 0]
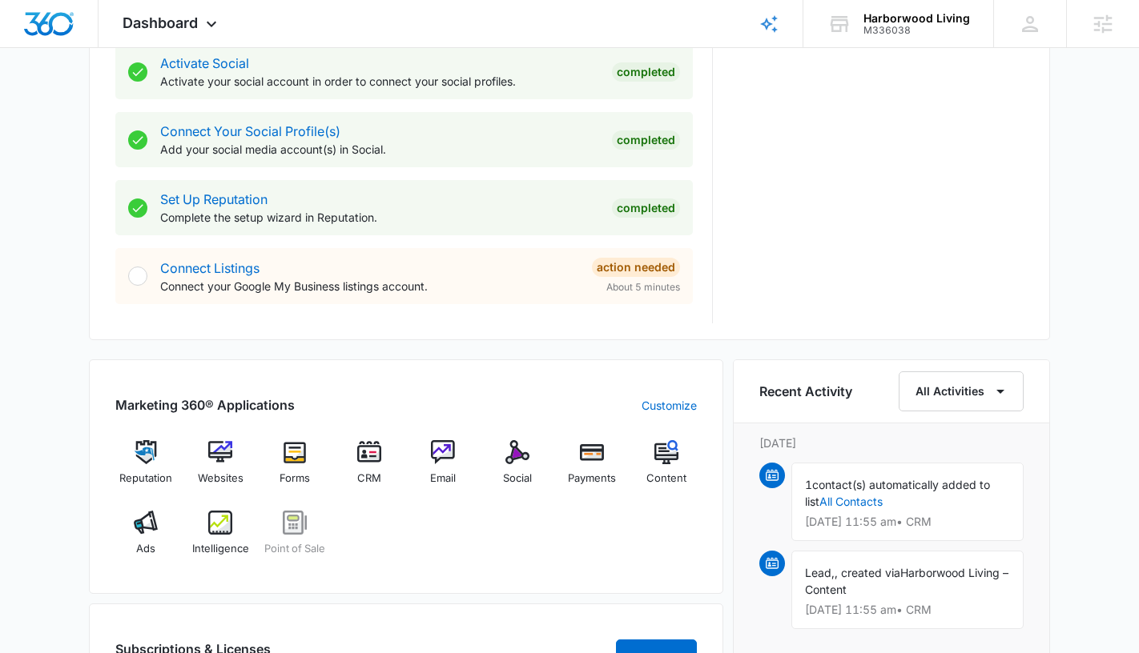
scroll to position [815, 0]
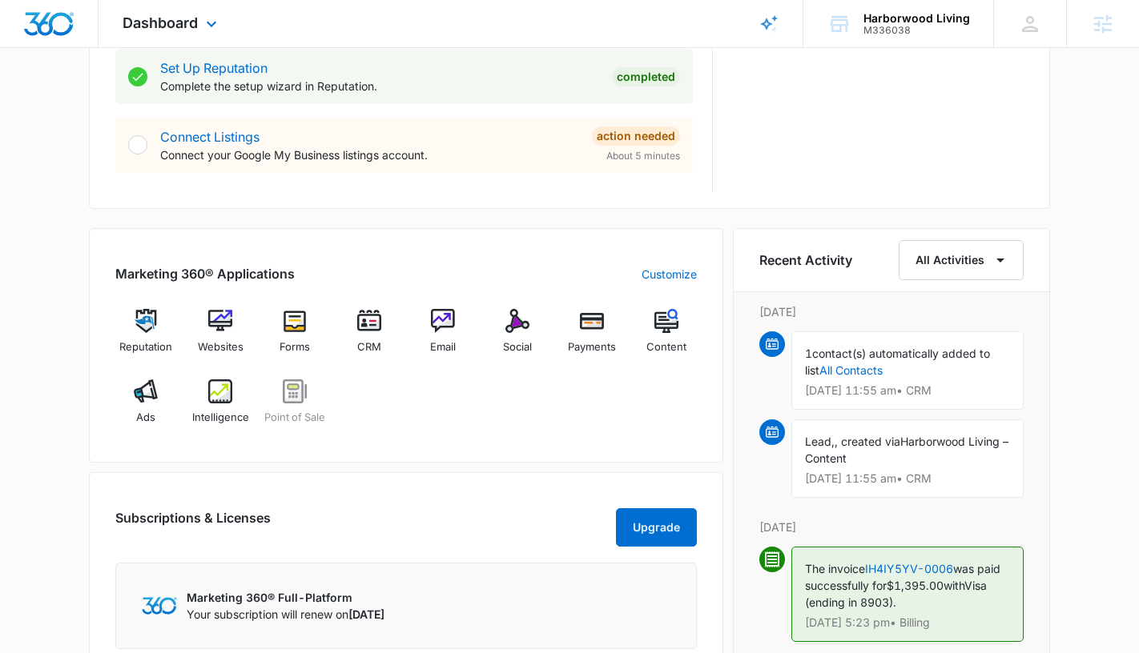
drag, startPoint x: 215, startPoint y: 319, endPoint x: 525, endPoint y: 22, distance: 429.9
click at [0, 0] on div "Dashboard Apps Reputation Websites Forms CRM Email Social Payments POS Content …" at bounding box center [569, 104] width 1139 height 1838
drag, startPoint x: 223, startPoint y: 332, endPoint x: 548, endPoint y: 7, distance: 459.8
click at [0, 0] on div "Dashboard Apps Reputation Websites Forms CRM Email Social Payments POS Content …" at bounding box center [569, 104] width 1139 height 1838
click at [151, 399] on img at bounding box center [146, 392] width 24 height 24
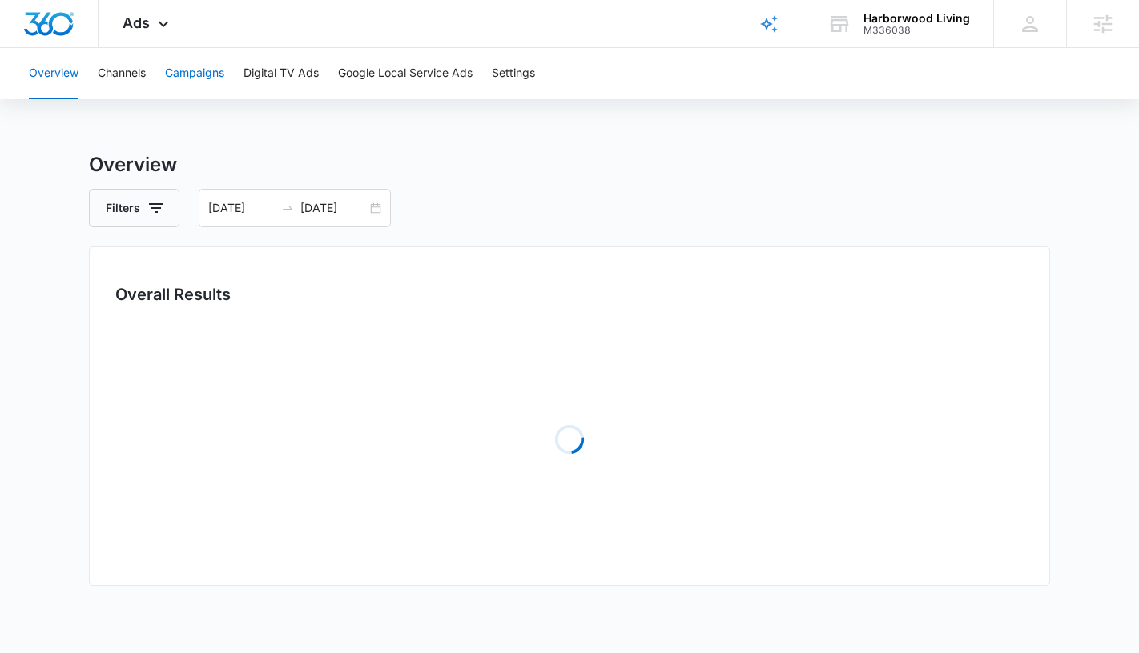
click at [206, 73] on button "Campaigns" at bounding box center [194, 73] width 59 height 51
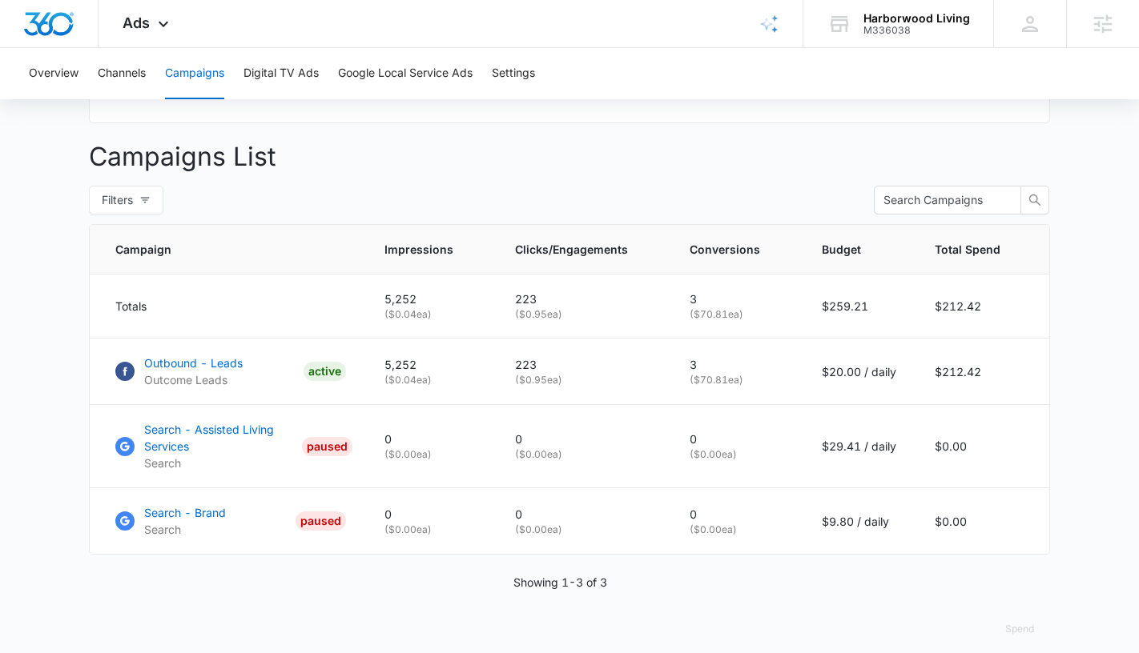
scroll to position [572, 0]
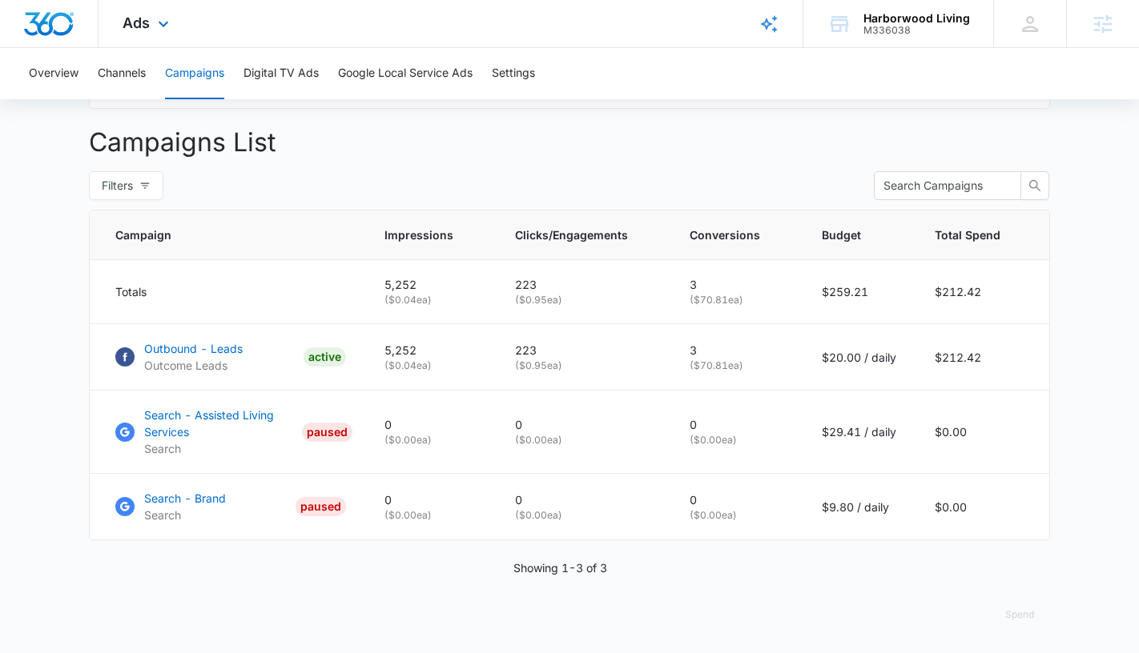
click at [147, 33] on div "Ads Apps Reputation Websites Forms CRM Email Social Payments POS Content Ads In…" at bounding box center [147, 23] width 98 height 47
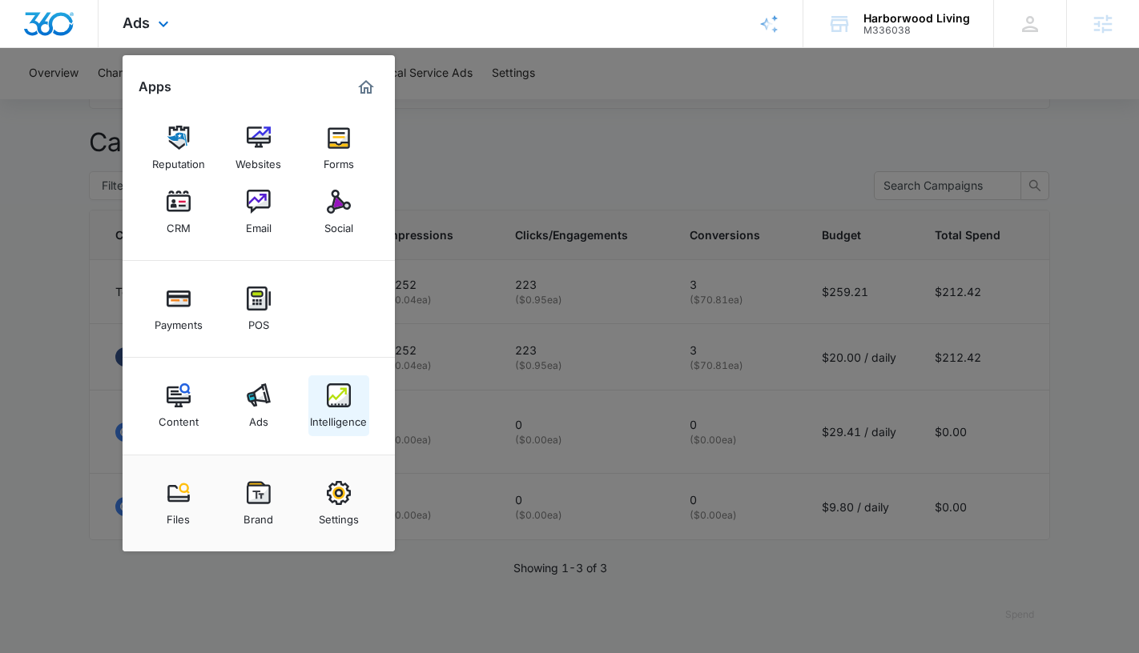
click at [338, 420] on div "Intelligence" at bounding box center [338, 418] width 57 height 21
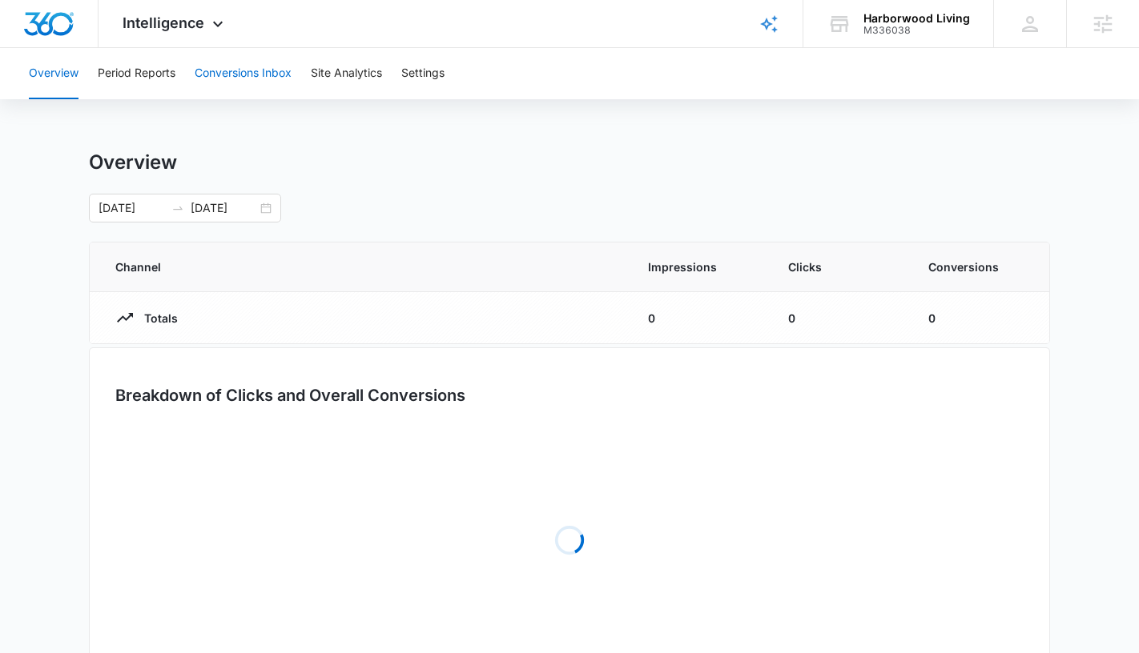
click at [239, 74] on button "Conversions Inbox" at bounding box center [243, 73] width 97 height 51
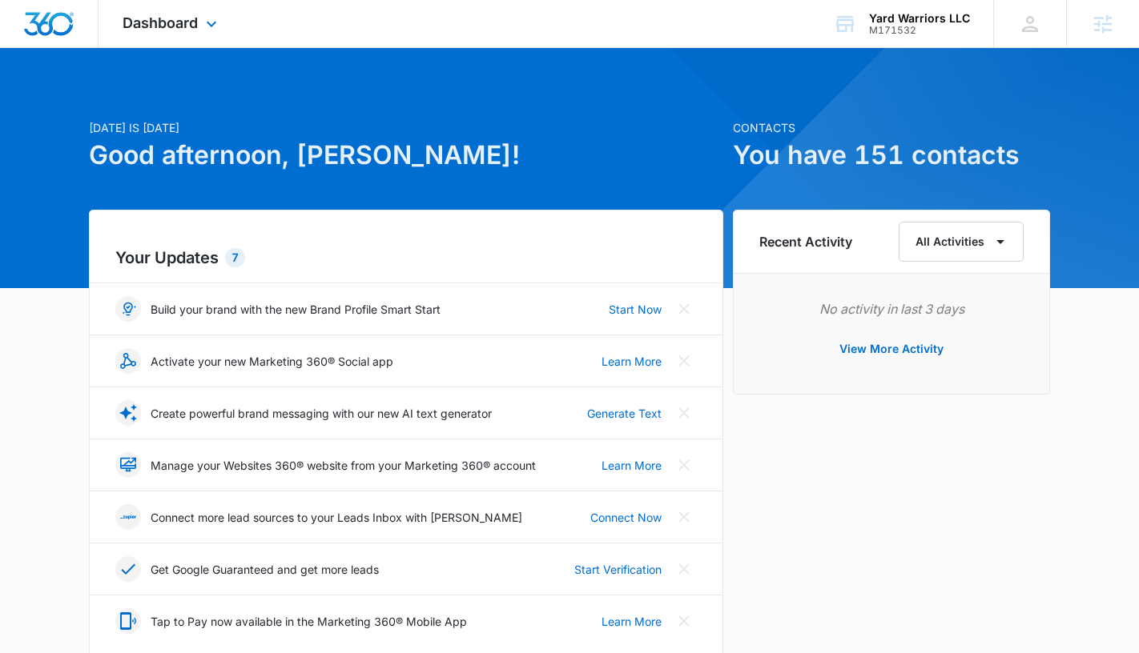
click at [204, 14] on div "Dashboard Apps Reputation Websites Forms CRM Email Social Payments POS Content …" at bounding box center [171, 23] width 147 height 47
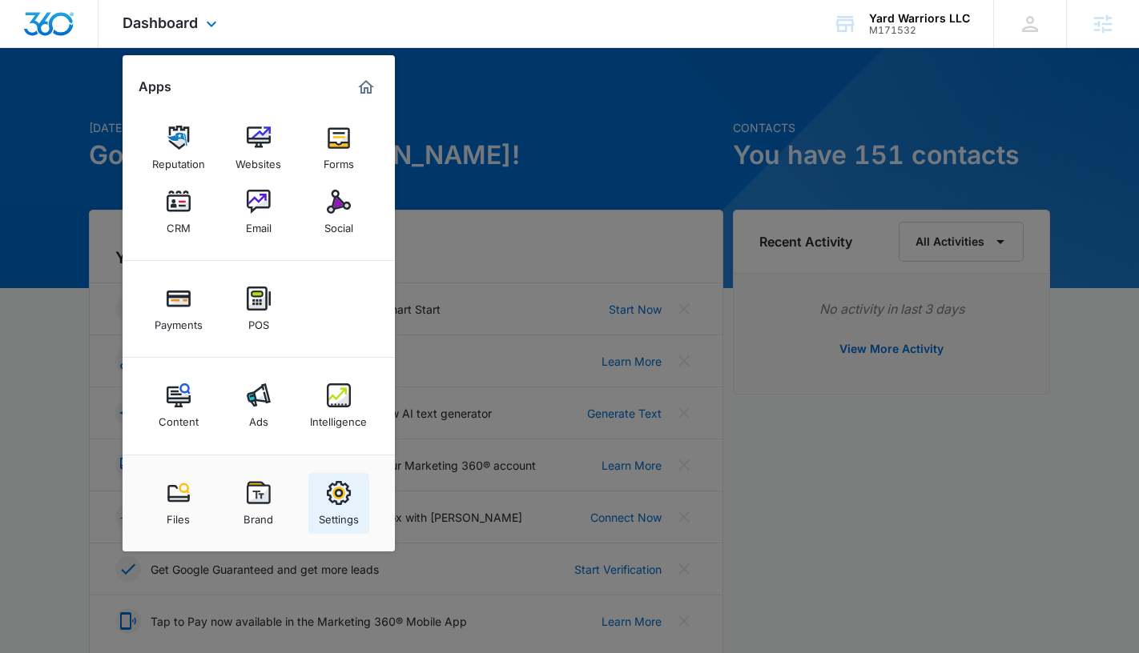
click at [344, 493] on img at bounding box center [339, 493] width 24 height 24
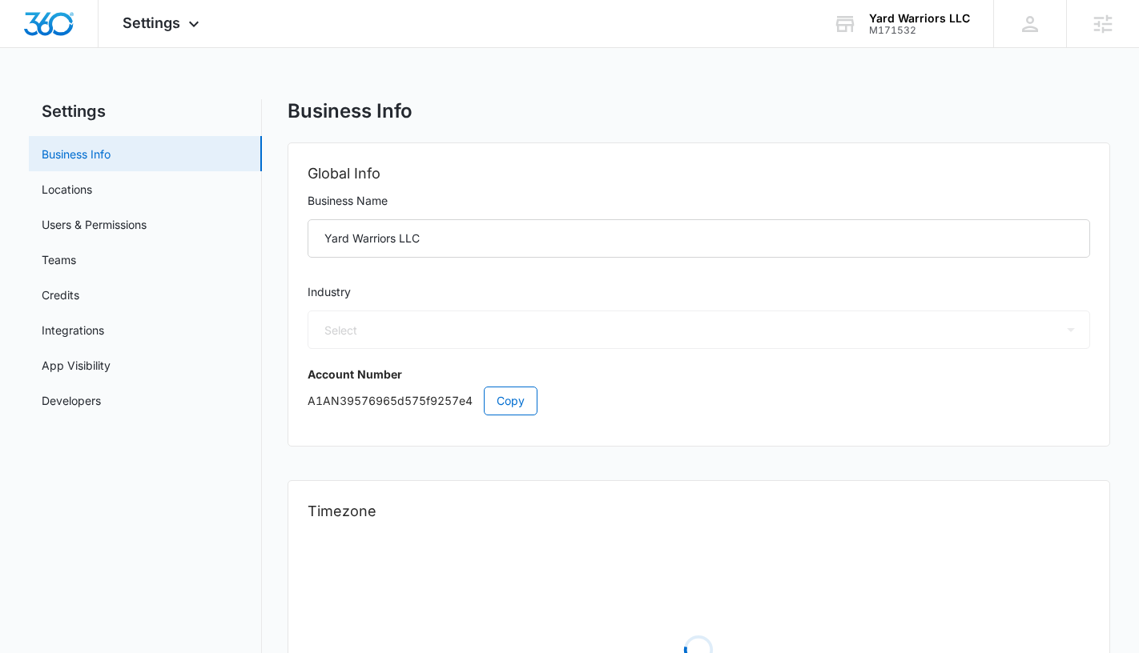
select select "41"
select select "US"
select select "America/[GEOGRAPHIC_DATA]"
click at [147, 220] on link "Users & Permissions" at bounding box center [94, 224] width 105 height 17
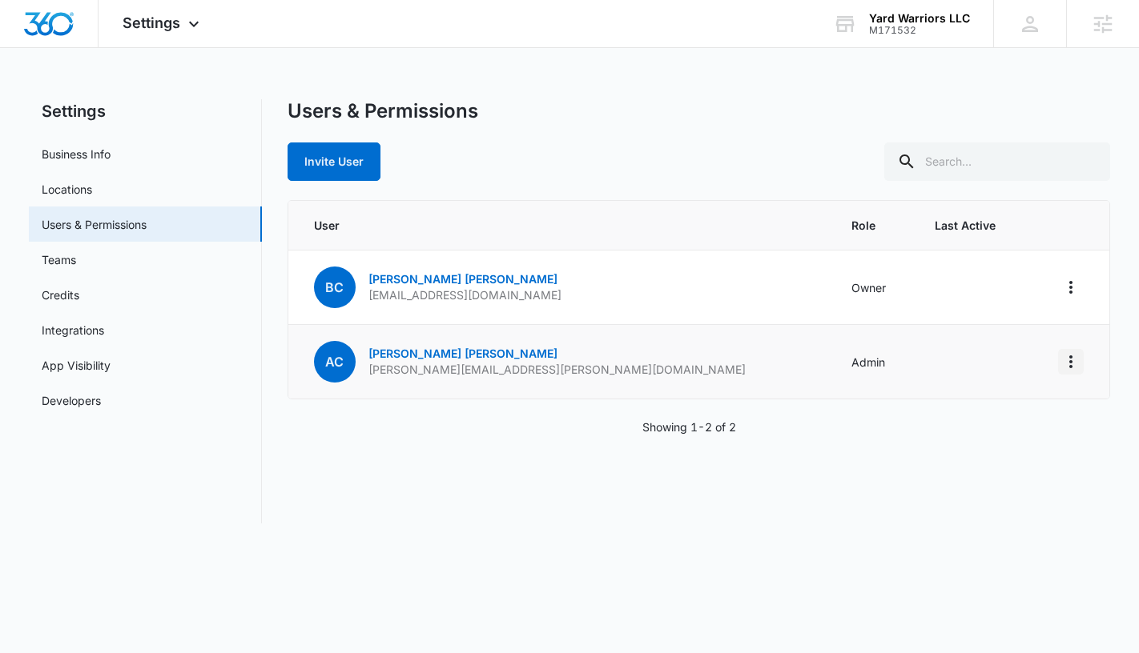
click at [1067, 368] on icon "Actions" at bounding box center [1070, 361] width 19 height 19
click at [978, 456] on div "Remove User" at bounding box center [971, 454] width 145 height 11
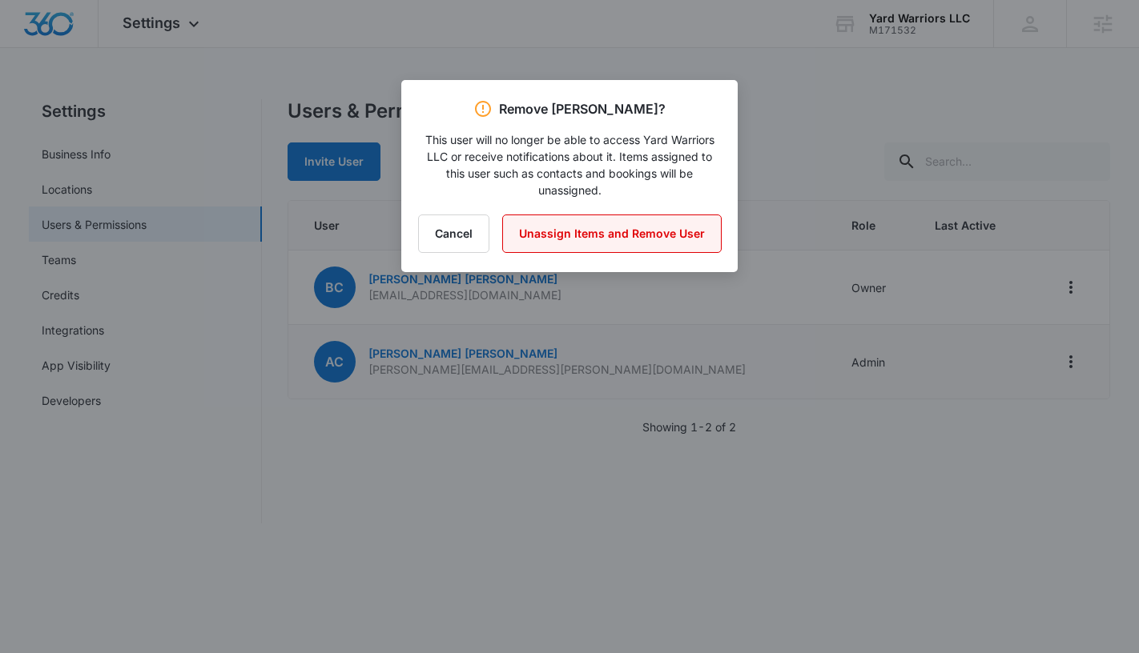
click at [626, 241] on button "Unassign Items and Remove User" at bounding box center [611, 234] width 219 height 38
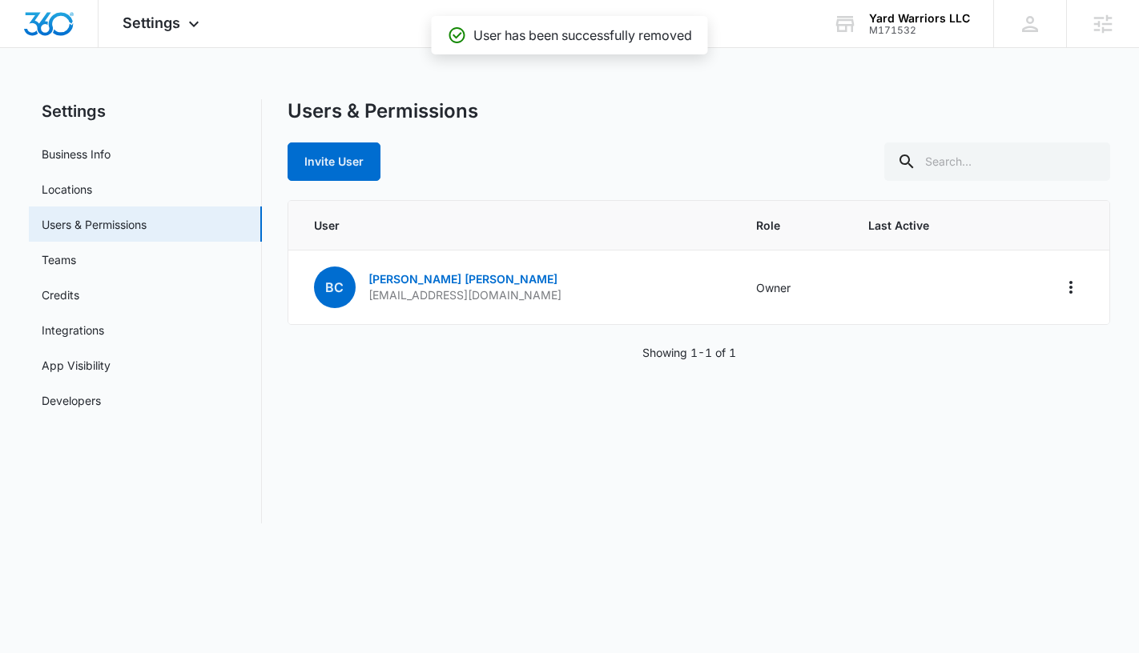
click at [537, 424] on div "Users & Permissions Invite User User Role Last Active BC [PERSON_NAME] [EMAIL_A…" at bounding box center [698, 311] width 823 height 424
click at [151, 22] on span "Settings" at bounding box center [152, 22] width 58 height 17
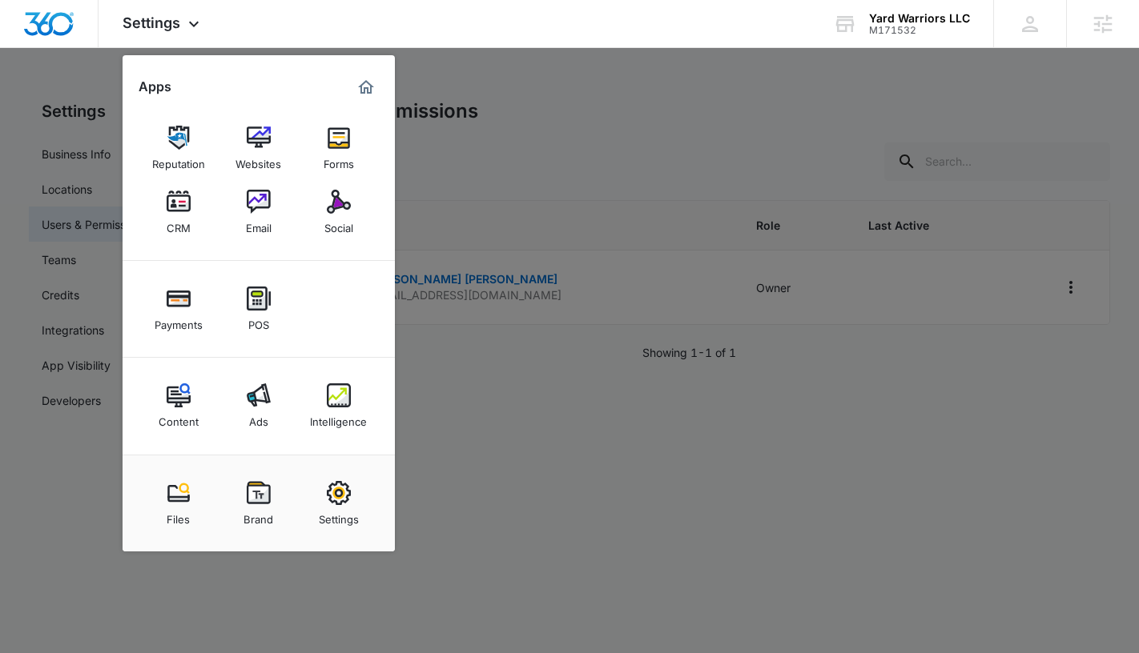
drag, startPoint x: 362, startPoint y: 94, endPoint x: 613, endPoint y: 111, distance: 251.2
click at [613, 111] on div at bounding box center [569, 326] width 1139 height 653
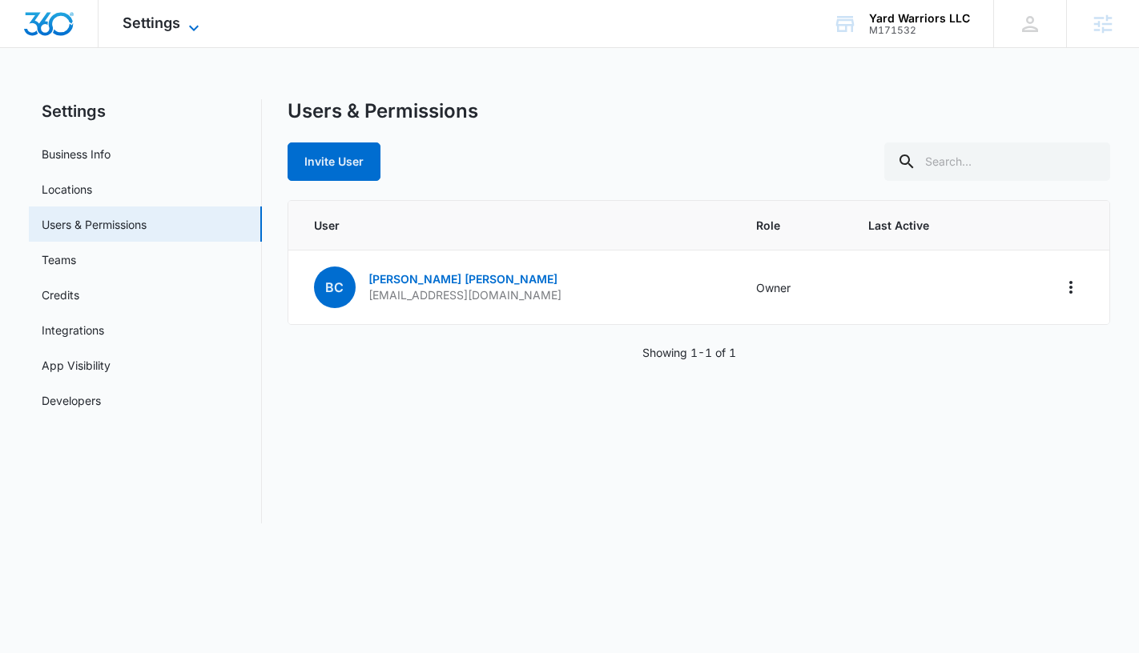
click at [130, 27] on span "Settings" at bounding box center [152, 22] width 58 height 17
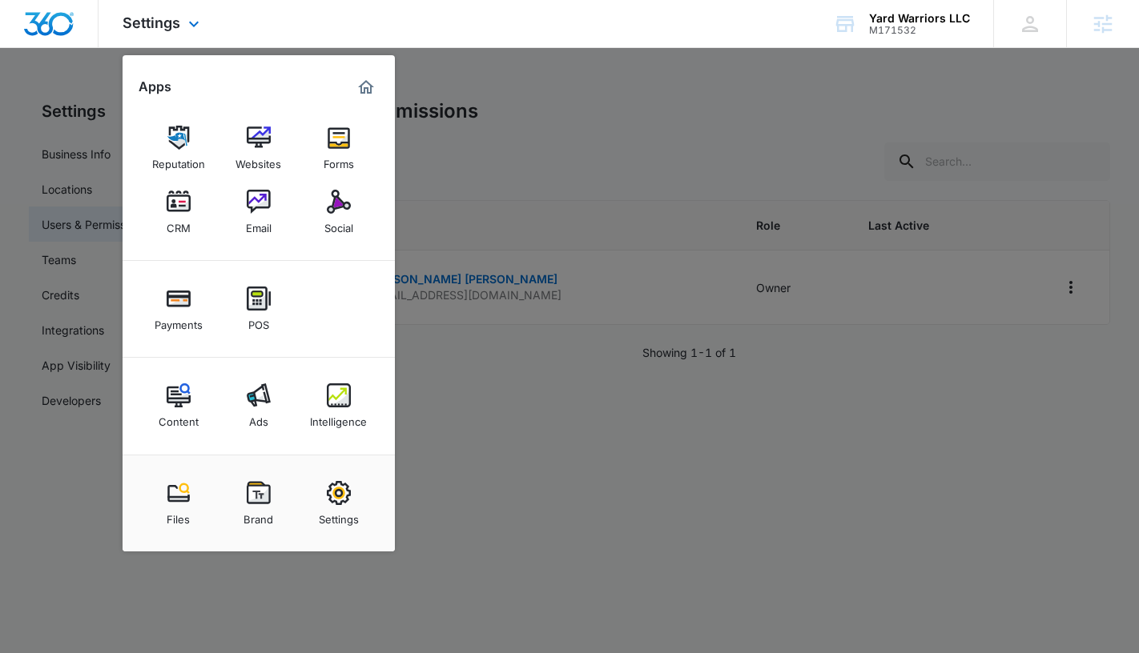
click at [356, 88] on img "Marketing 360® Dashboard" at bounding box center [365, 87] width 19 height 19
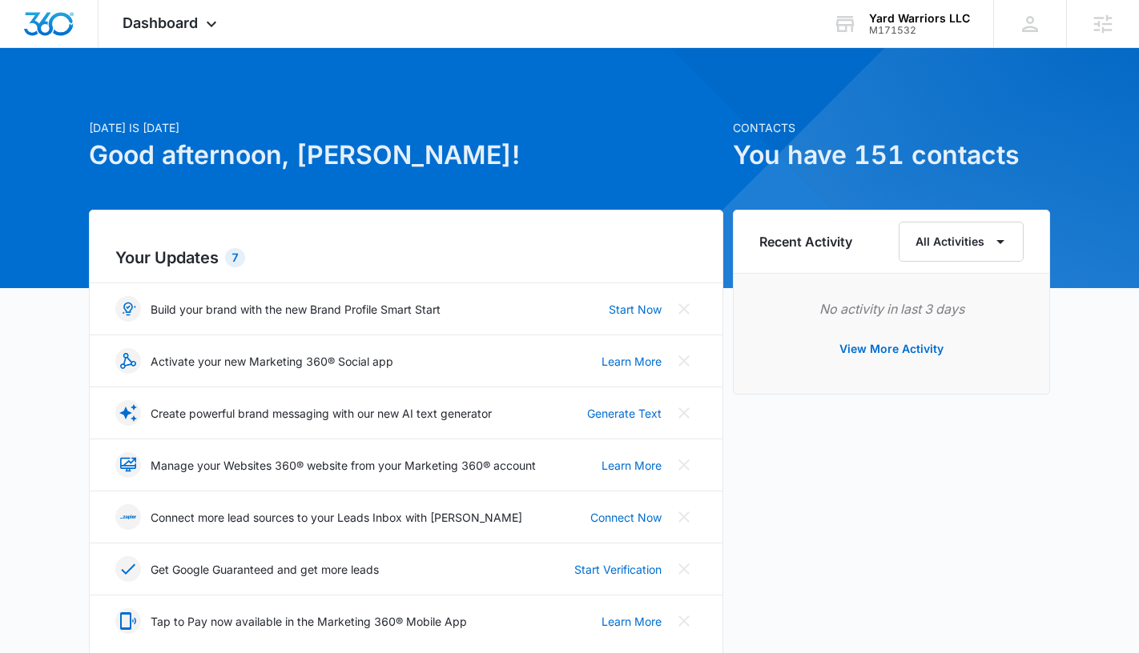
scroll to position [580, 0]
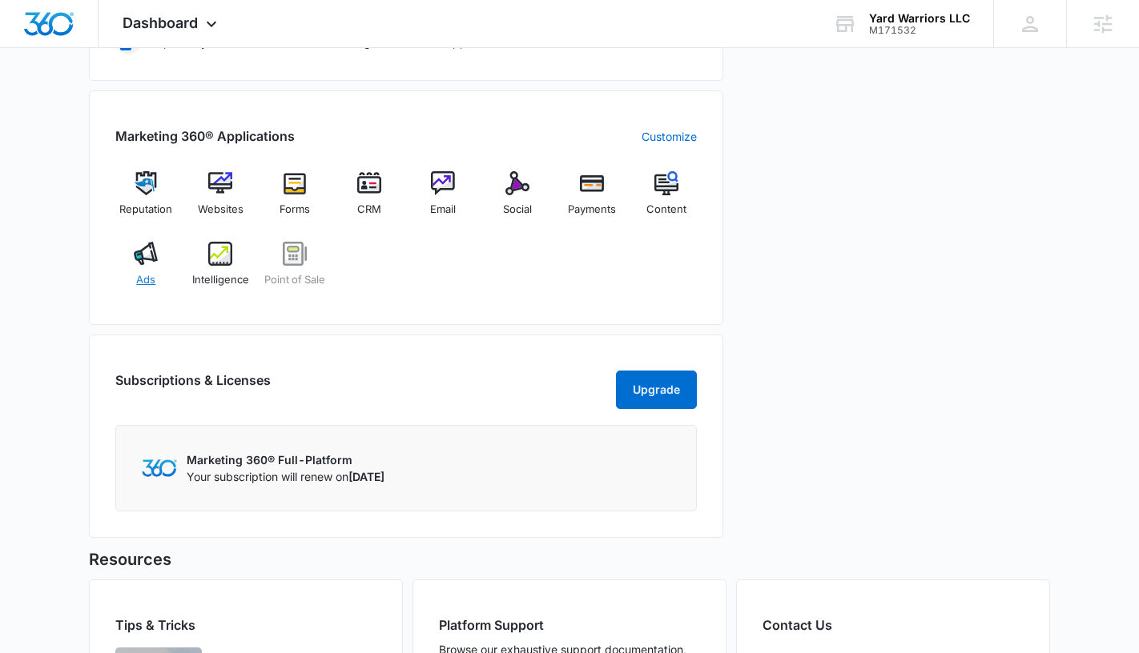
click at [141, 269] on div "Ads" at bounding box center [146, 271] width 62 height 58
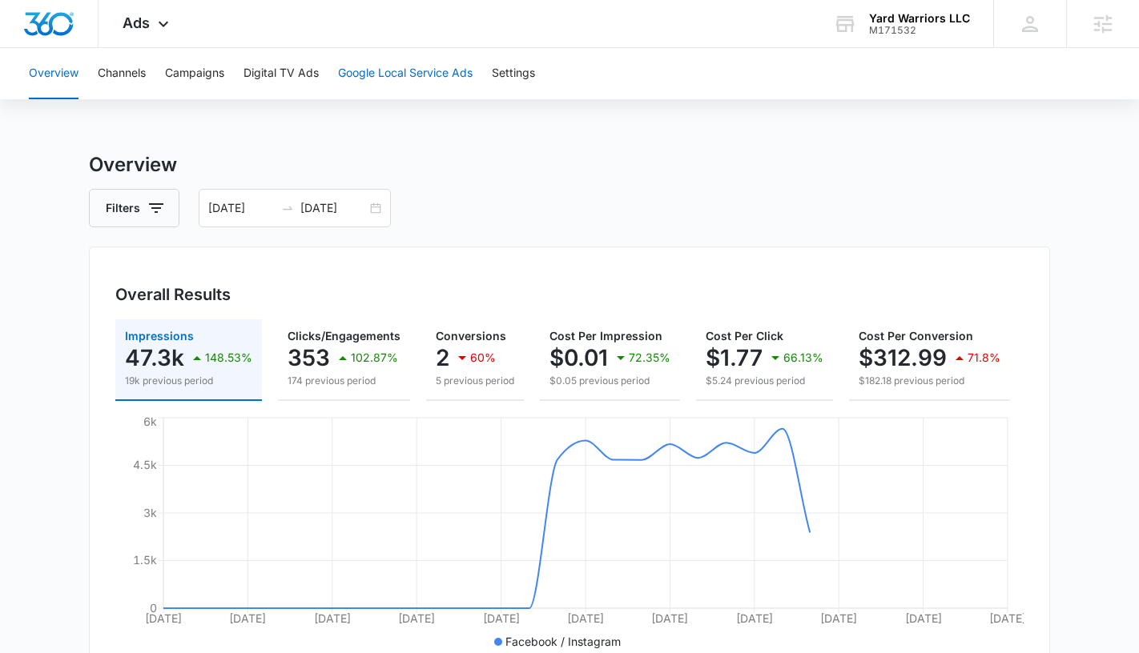
click at [396, 82] on button "Google Local Service Ads" at bounding box center [405, 73] width 135 height 51
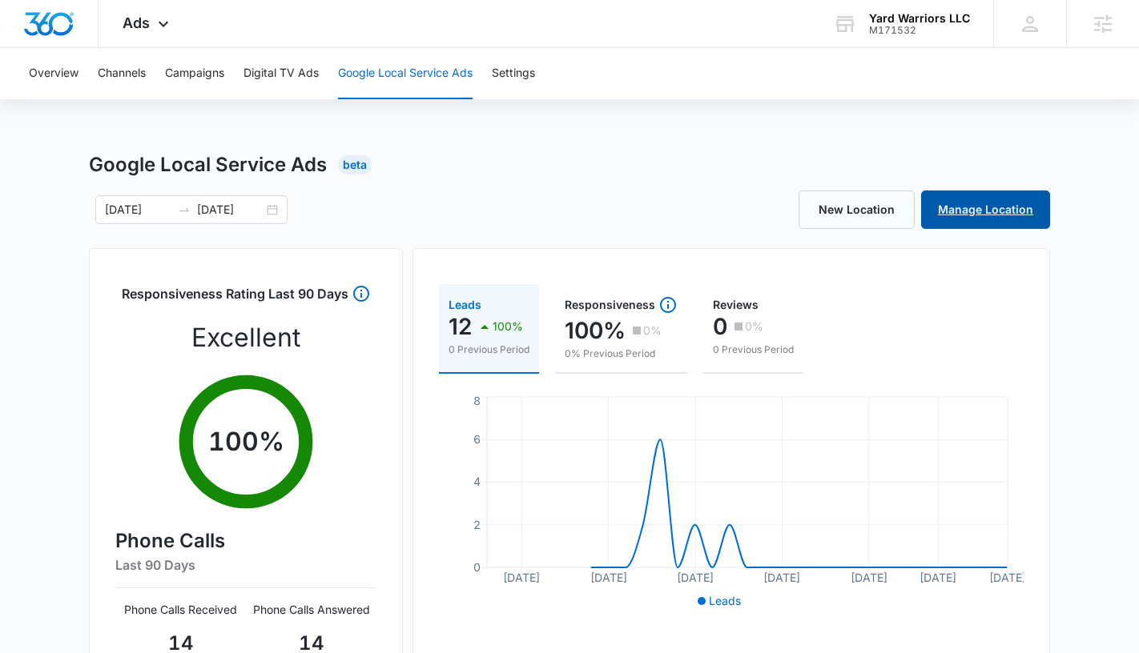
click at [989, 210] on link "Manage Location" at bounding box center [985, 210] width 129 height 38
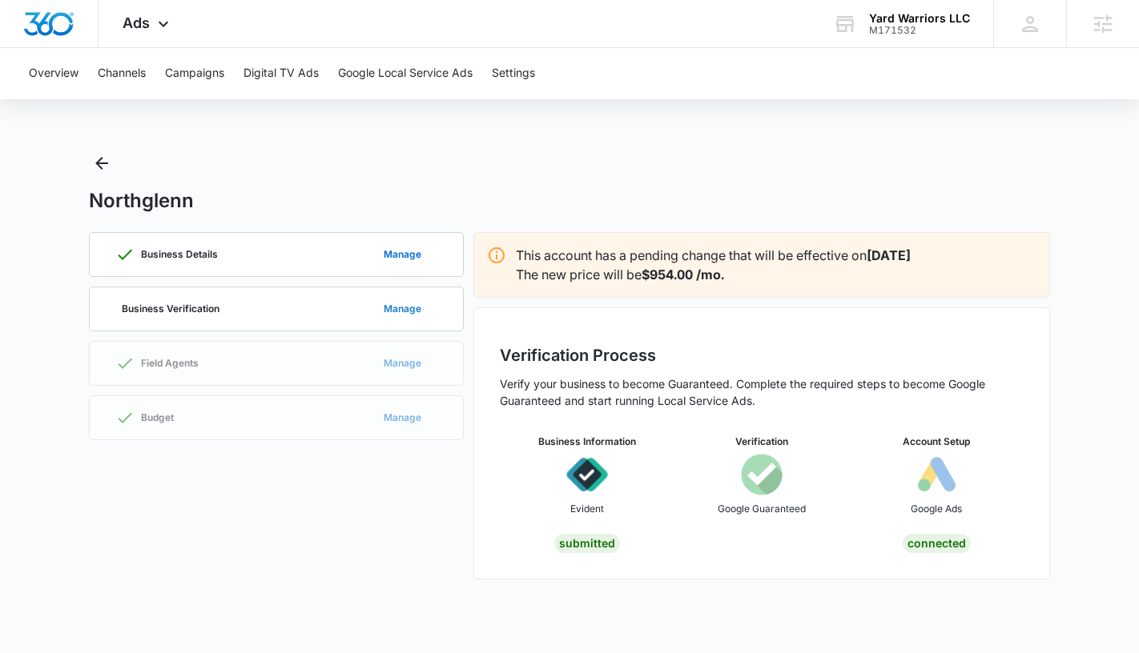
click at [407, 313] on button "Manage" at bounding box center [403, 309] width 70 height 38
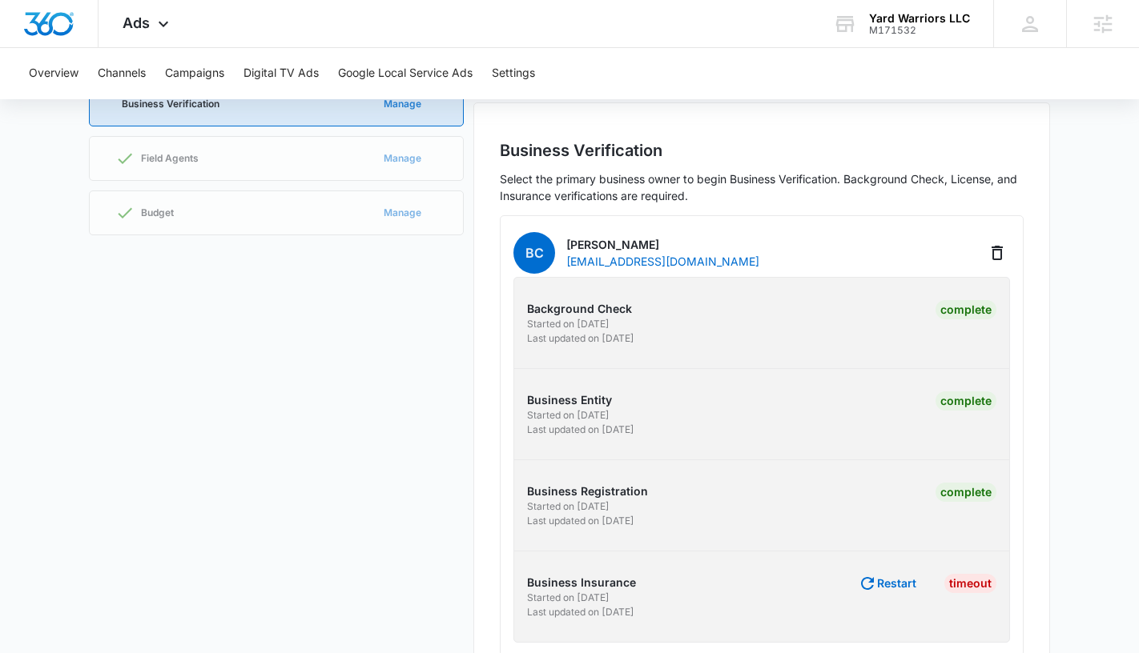
scroll to position [254, 0]
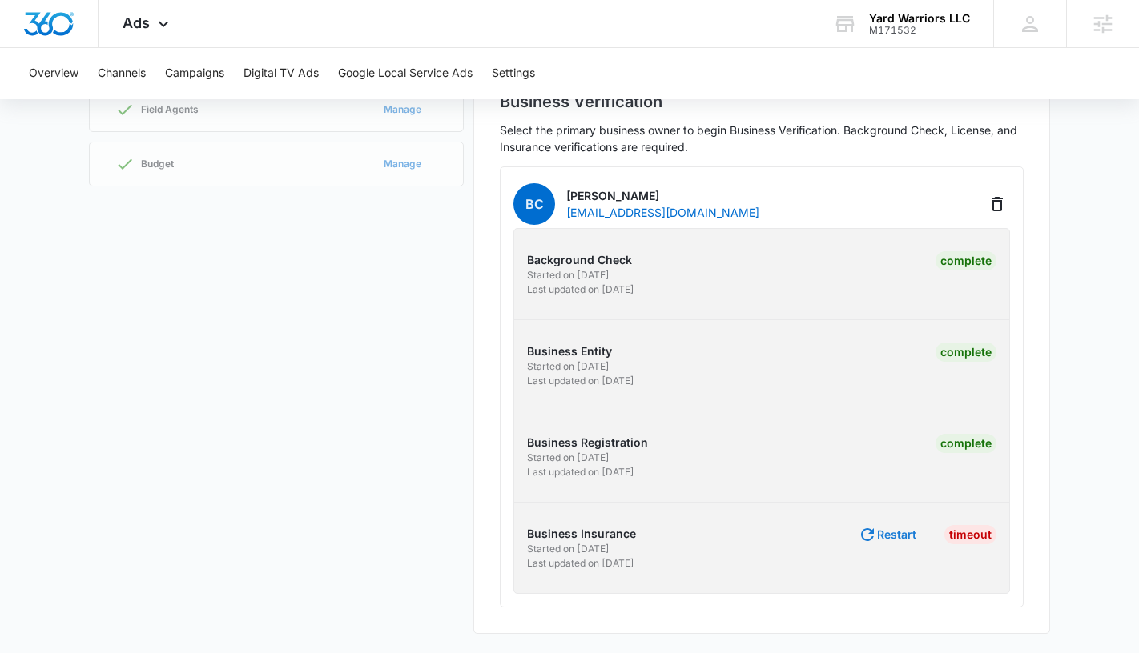
click at [889, 540] on button "Restart" at bounding box center [887, 534] width 58 height 19
click at [879, 536] on button "Restart" at bounding box center [887, 534] width 58 height 19
click at [877, 530] on button "Go to Evident" at bounding box center [879, 533] width 74 height 11
click at [881, 534] on button "Go to Evident" at bounding box center [879, 533] width 74 height 11
click at [52, 73] on button "Overview" at bounding box center [54, 73] width 50 height 51
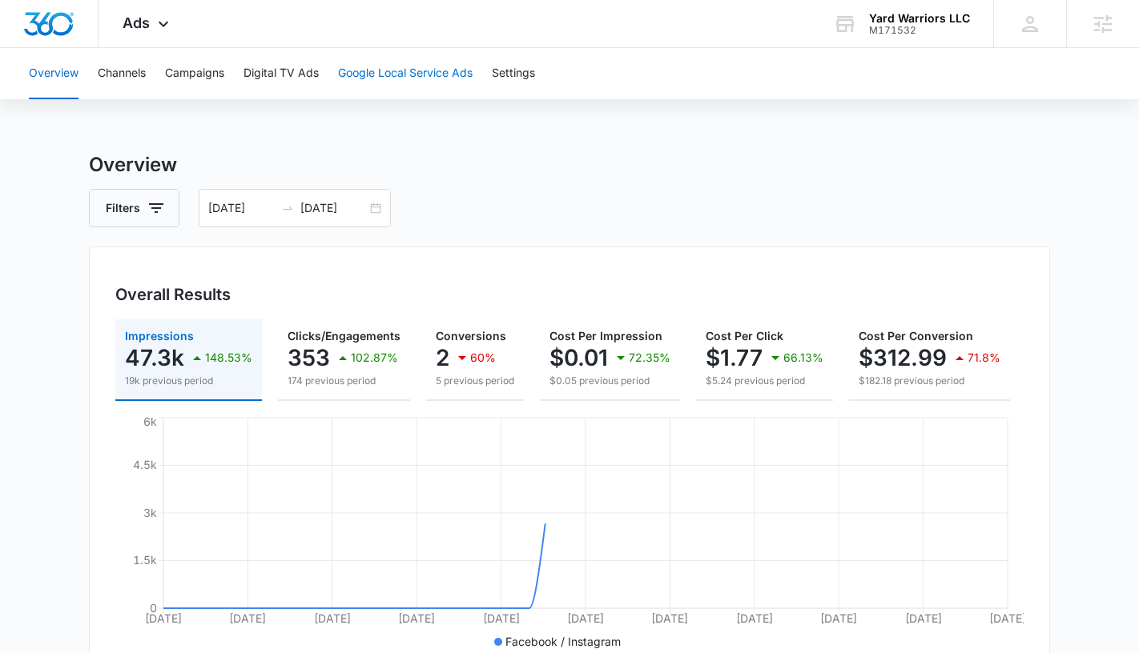
click at [425, 79] on button "Google Local Service Ads" at bounding box center [405, 73] width 135 height 51
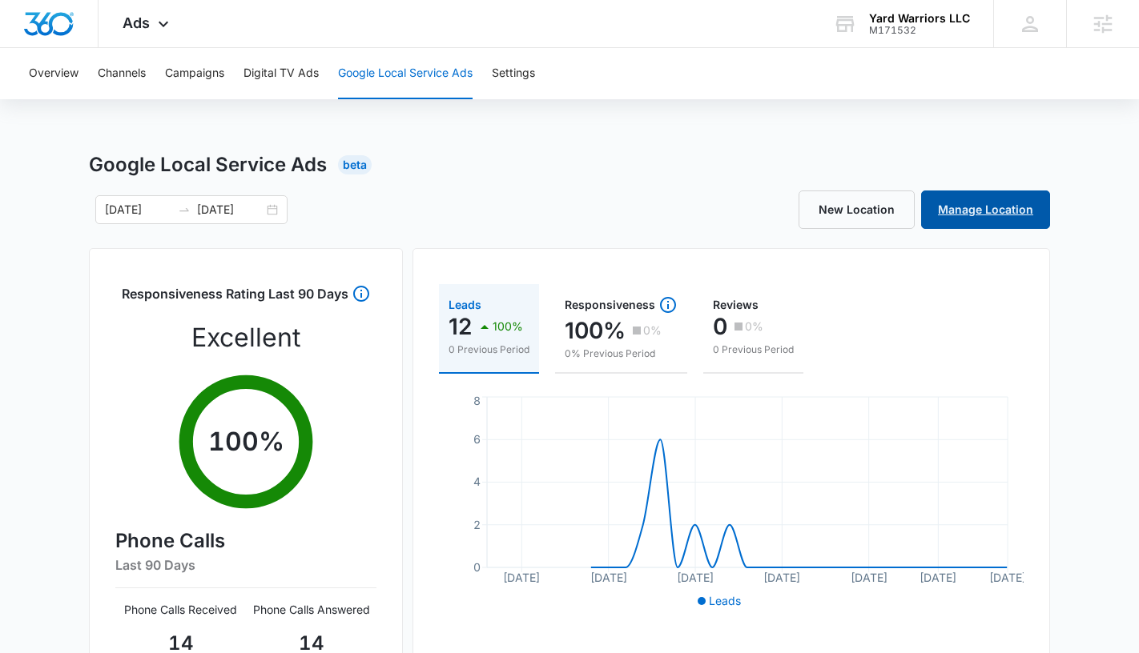
click at [976, 213] on link "Manage Location" at bounding box center [985, 210] width 129 height 38
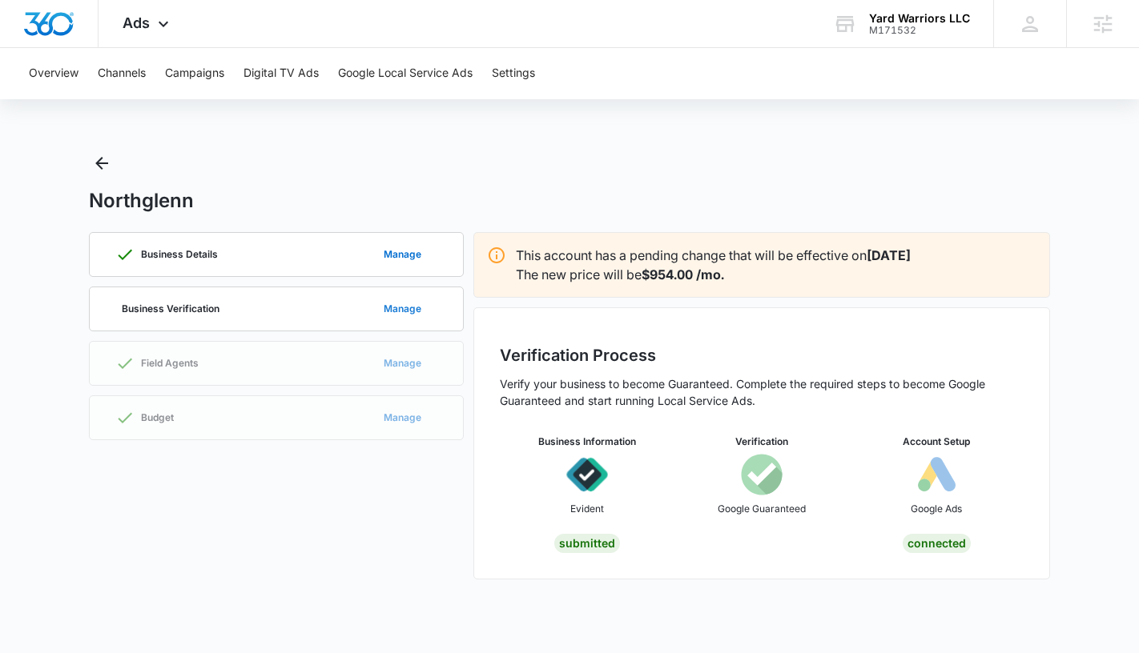
click at [412, 310] on button "Manage" at bounding box center [403, 309] width 70 height 38
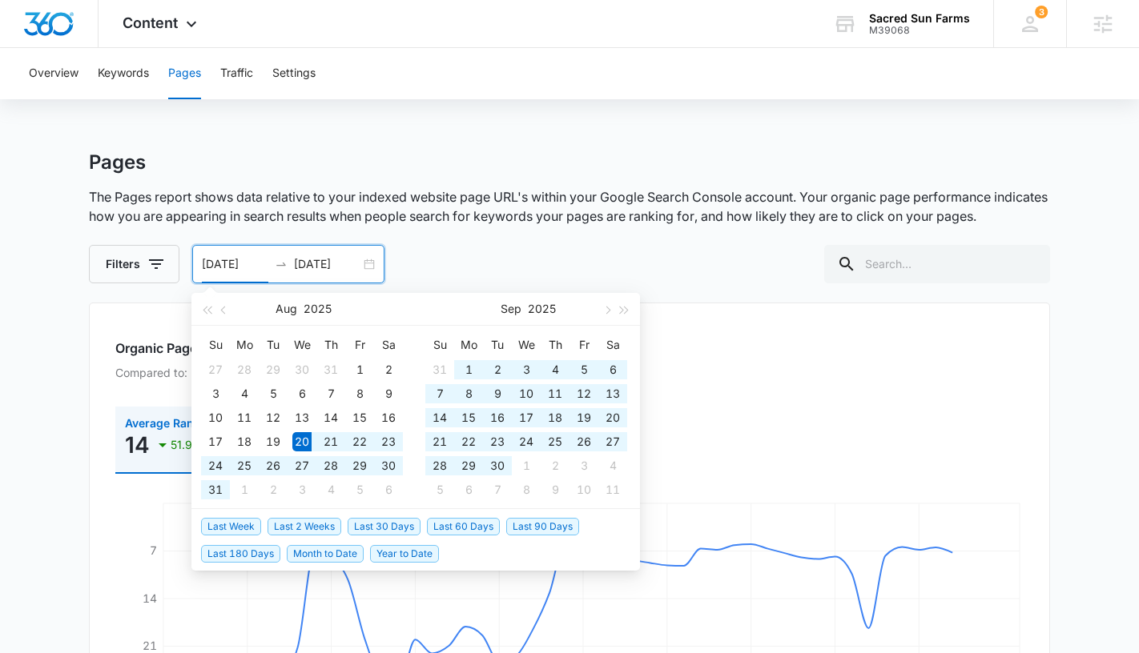
scroll to position [82, 0]
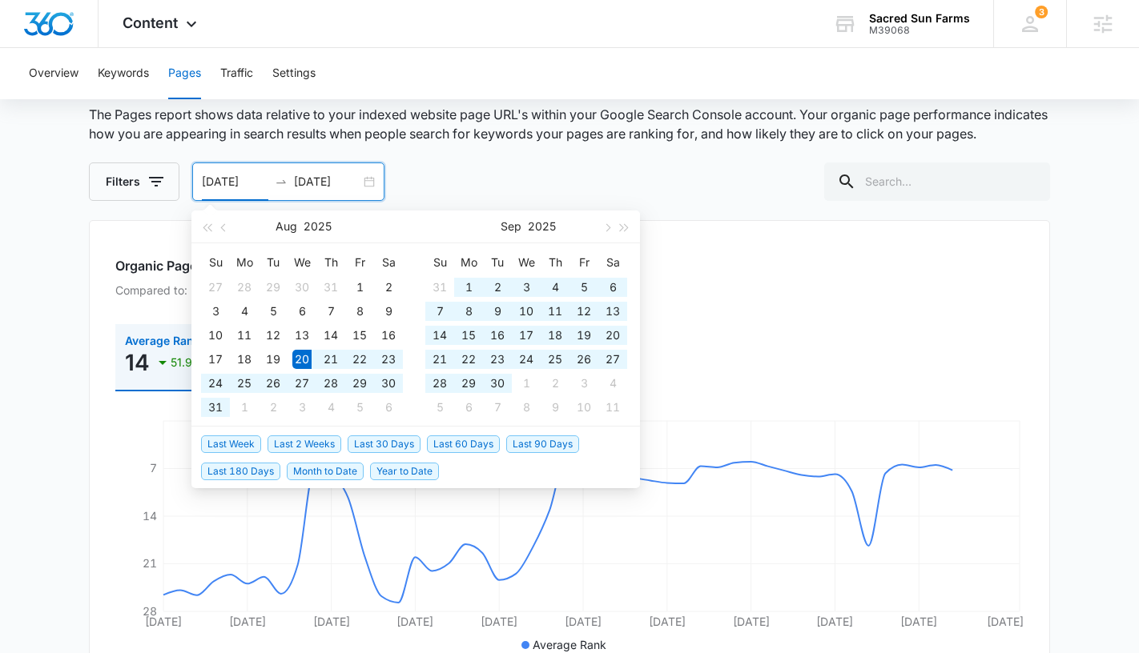
click at [182, 27] on icon at bounding box center [191, 23] width 19 height 19
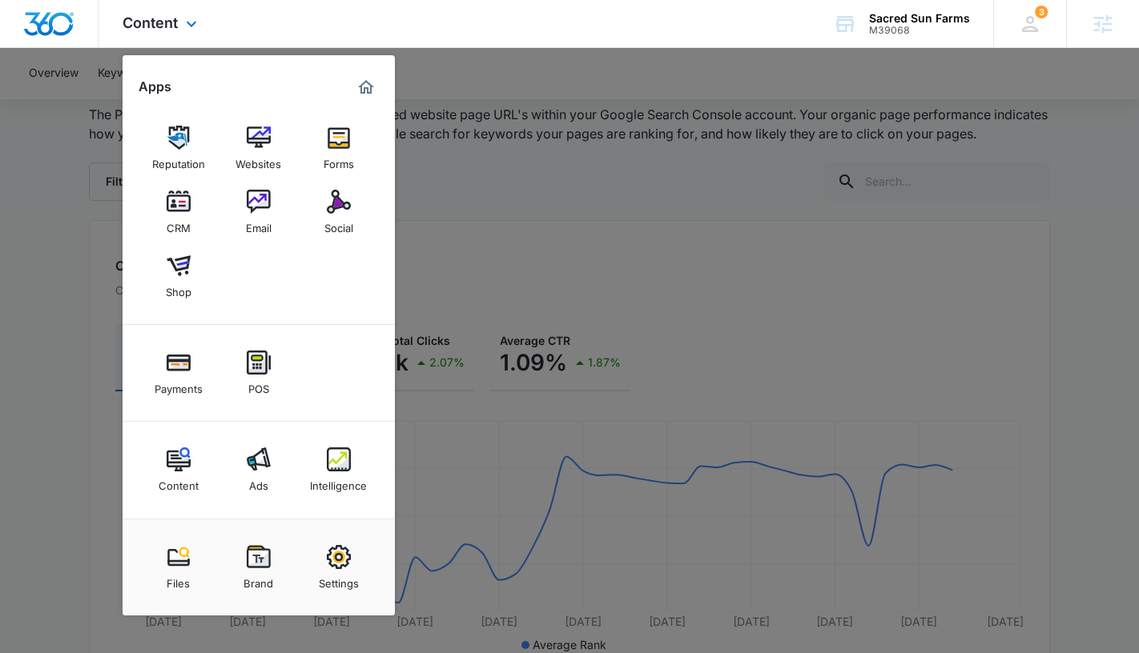
drag, startPoint x: 340, startPoint y: 220, endPoint x: 390, endPoint y: 6, distance: 219.5
click at [0, 0] on div "Content Apps Reputation Websites Forms CRM Email Social Shop Payments POS Conte…" at bounding box center [569, 24] width 1139 height 48
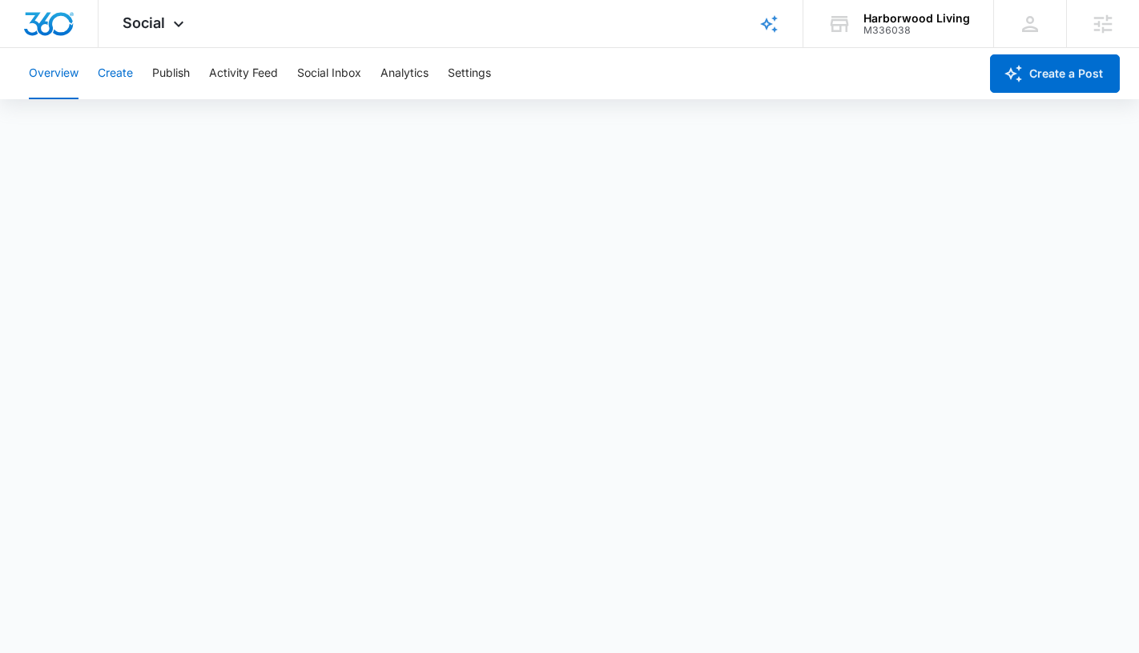
click at [119, 70] on button "Create" at bounding box center [115, 73] width 35 height 51
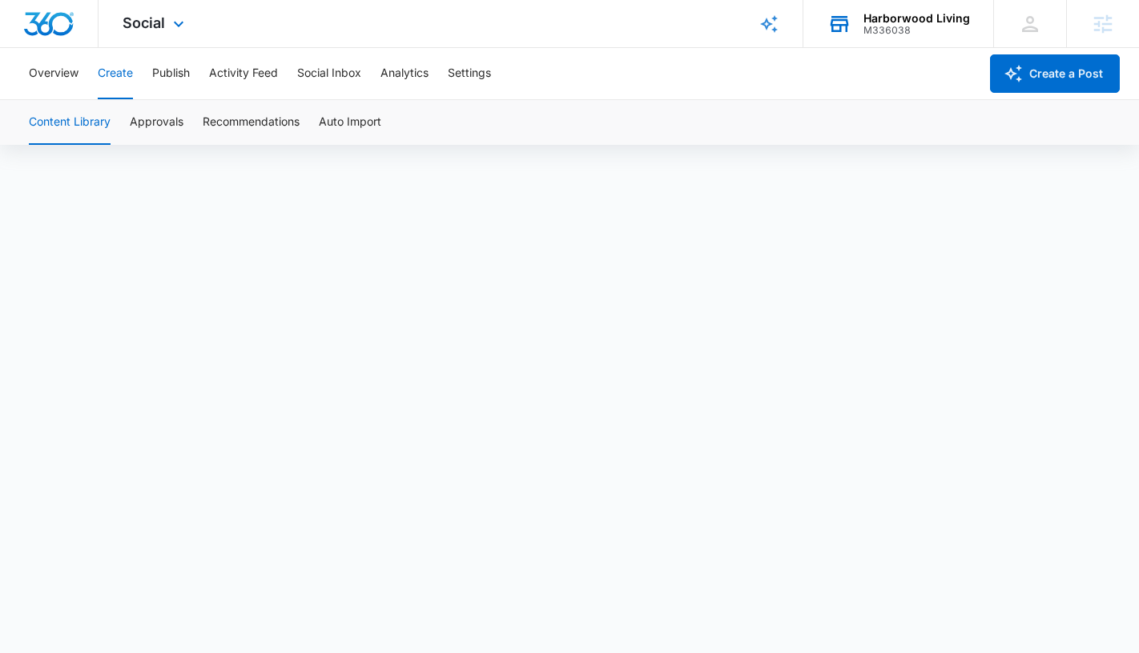
click at [865, 24] on div "Harborwood Living M336038 Your Accounts View All" at bounding box center [898, 23] width 190 height 47
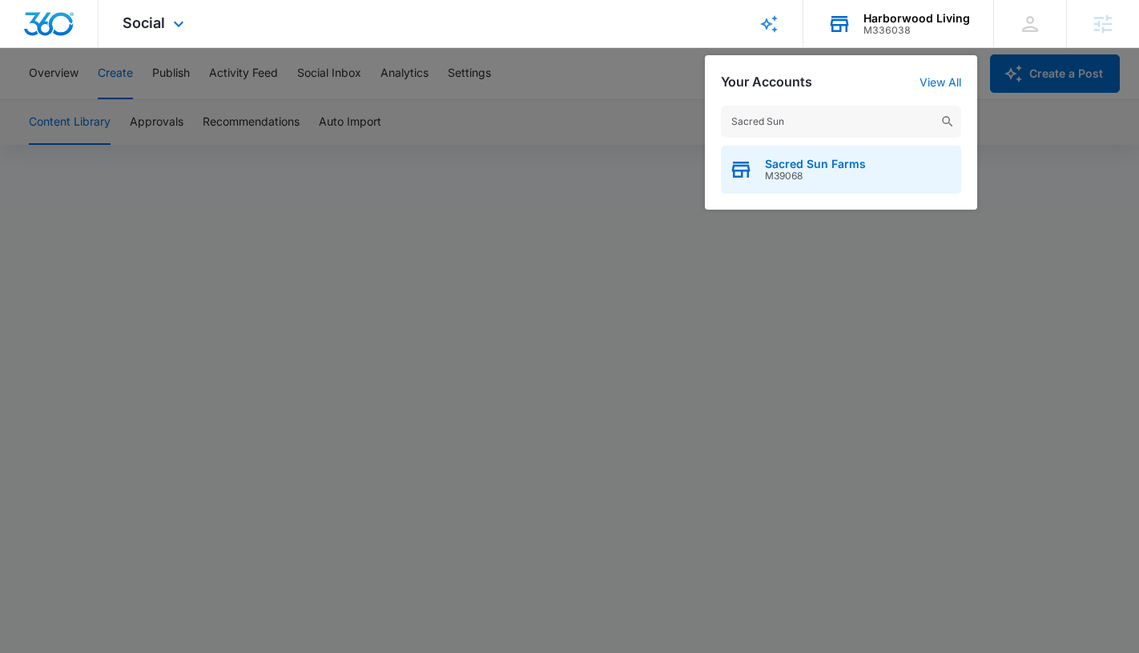
type input "Sacred Sun"
click at [806, 163] on span "Sacred Sun Farms" at bounding box center [815, 164] width 101 height 13
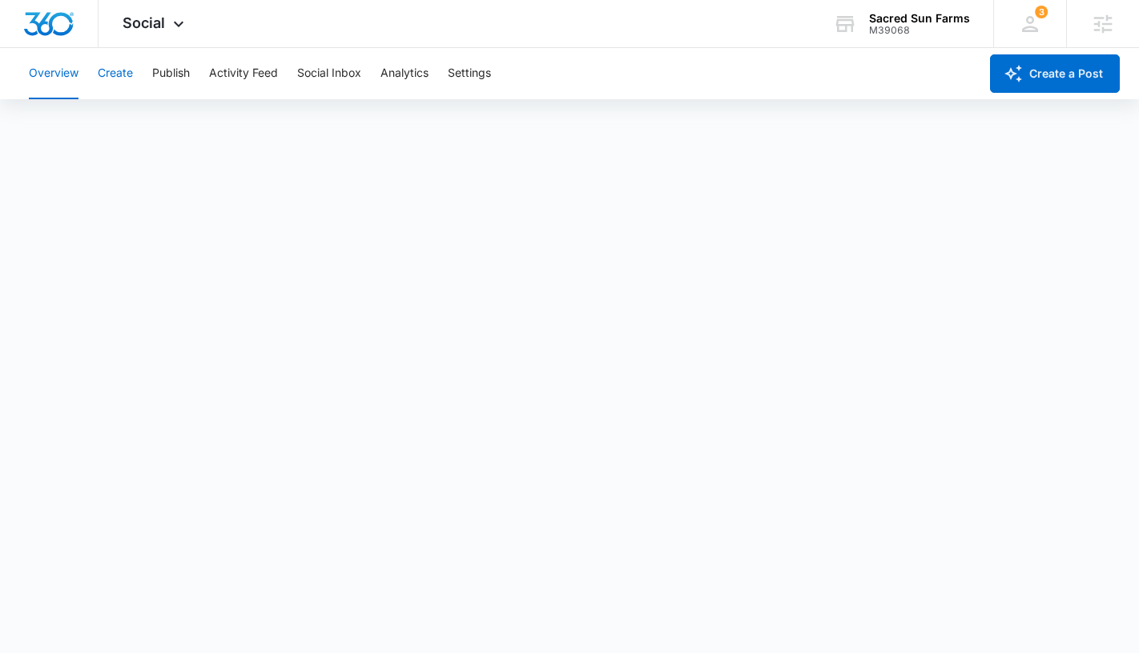
click at [124, 77] on button "Create" at bounding box center [115, 73] width 35 height 51
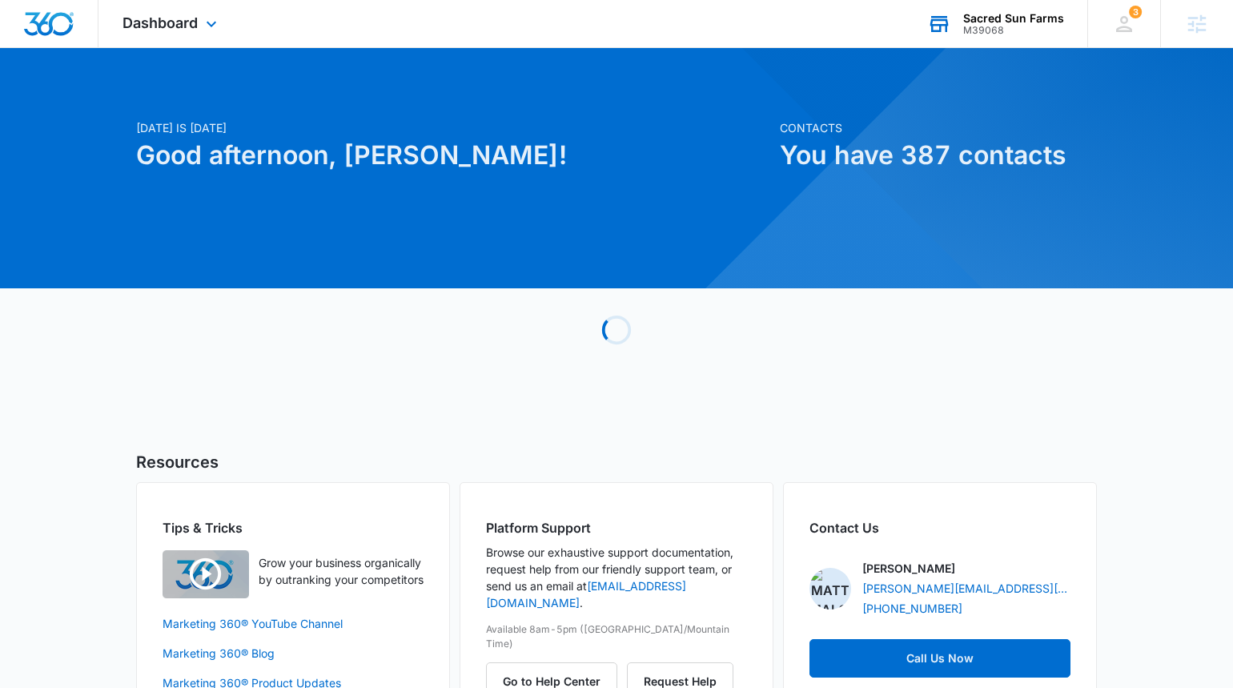
click at [991, 25] on div "M39068" at bounding box center [1013, 30] width 101 height 11
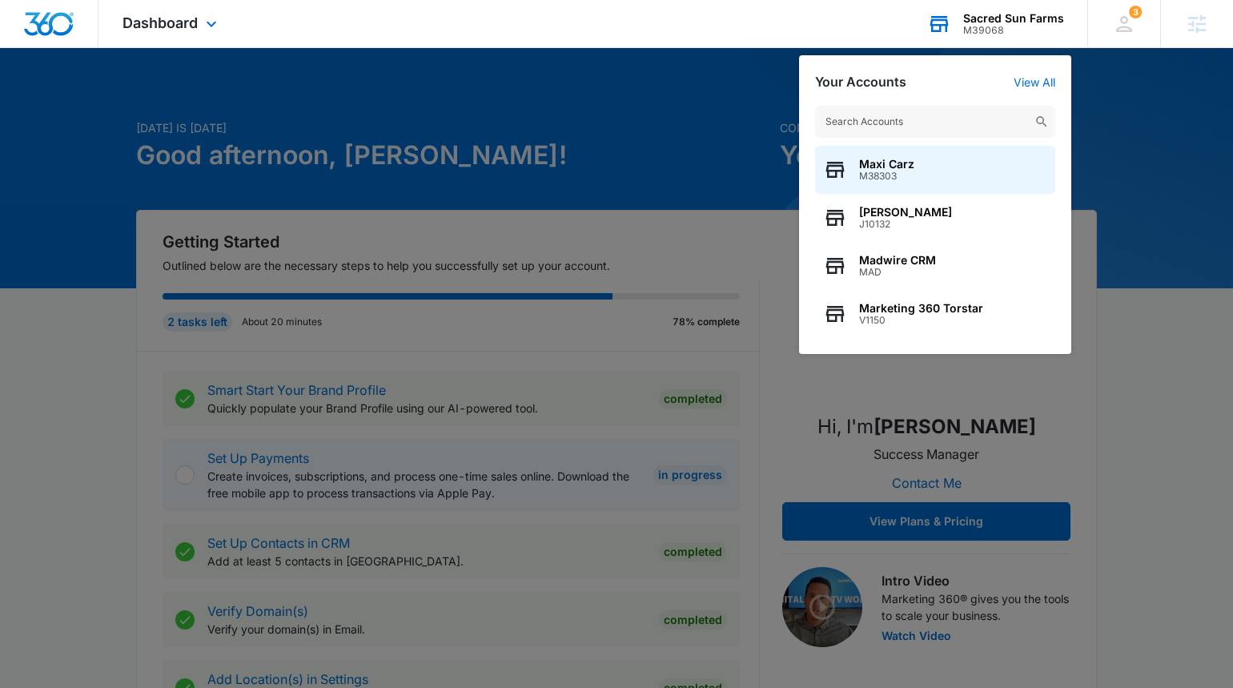
click at [894, 119] on input "text" at bounding box center [935, 122] width 240 height 32
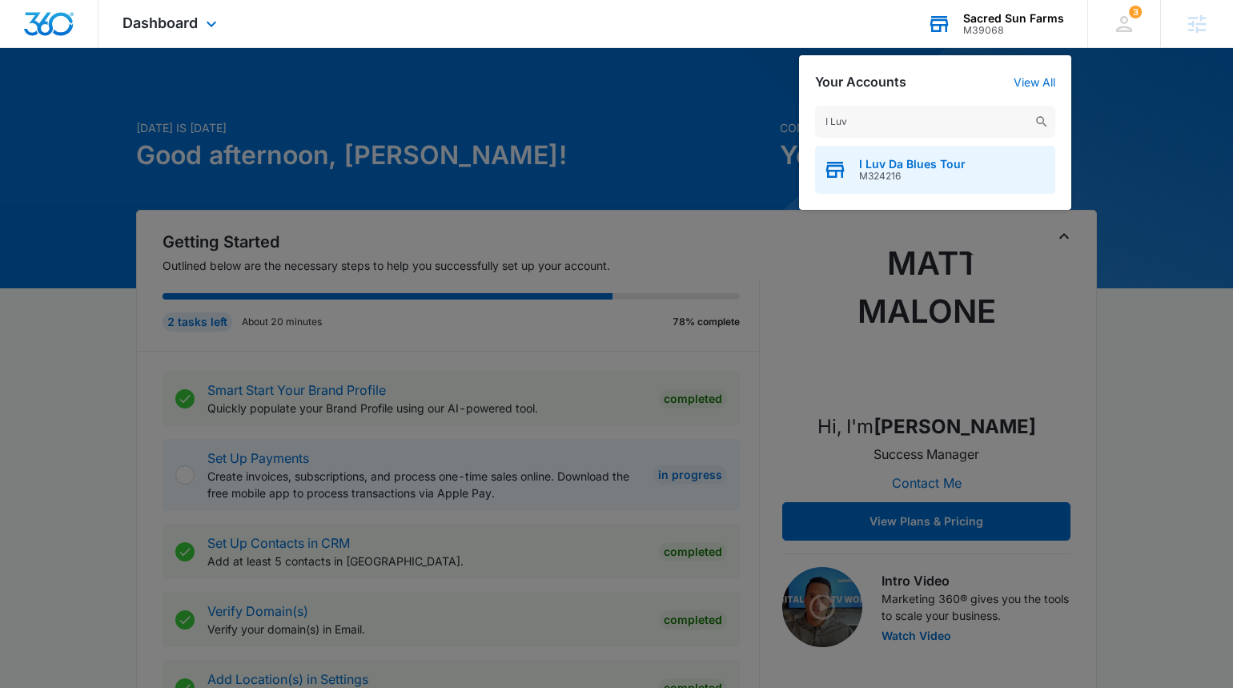
type input "I Luv"
click at [878, 171] on span "M324216" at bounding box center [912, 176] width 106 height 11
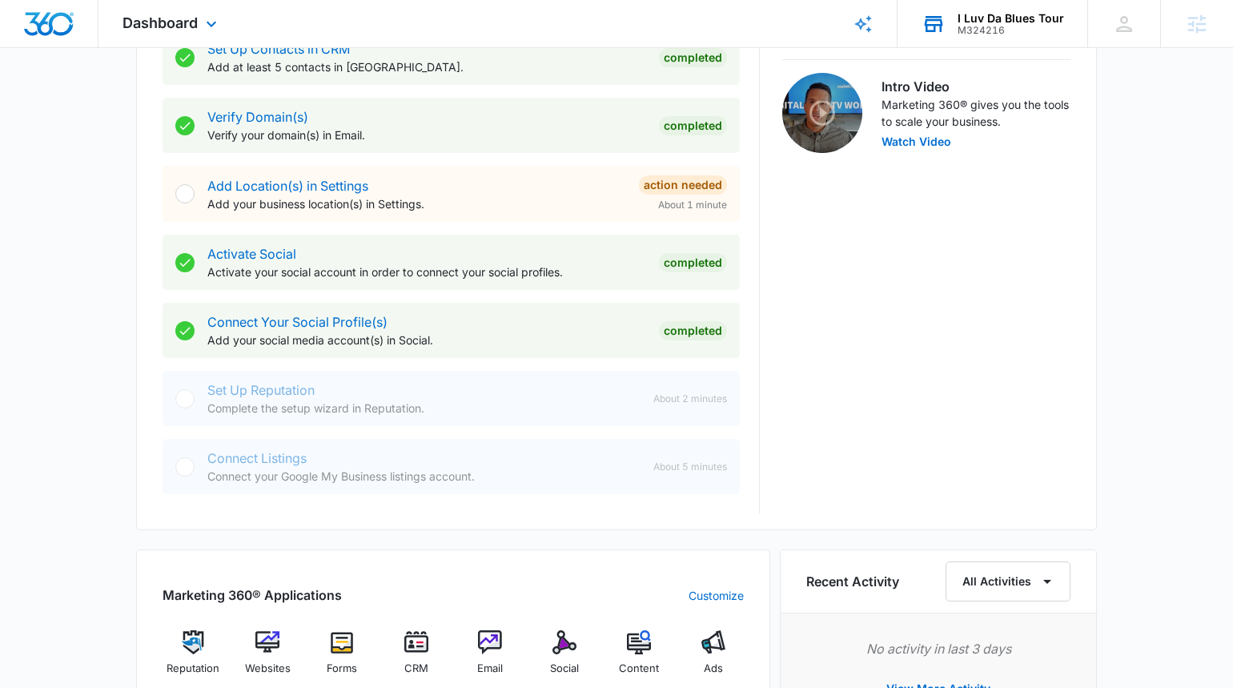
scroll to position [738, 0]
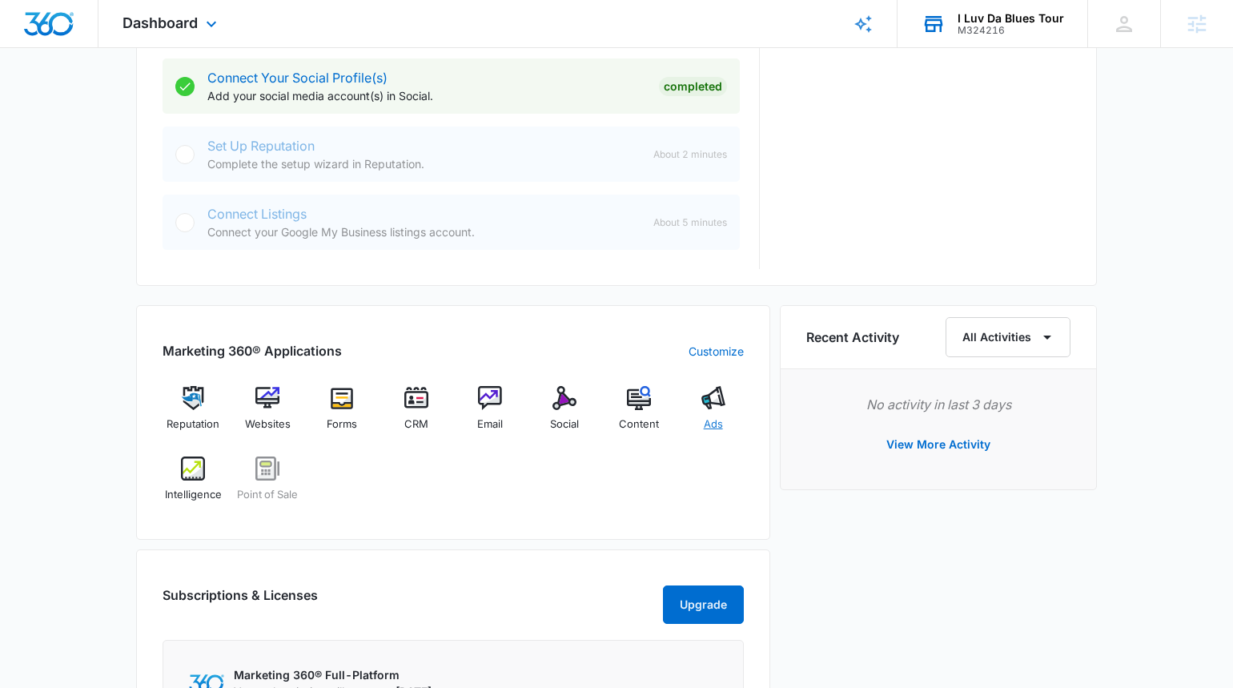
click at [701, 405] on img at bounding box center [713, 398] width 24 height 24
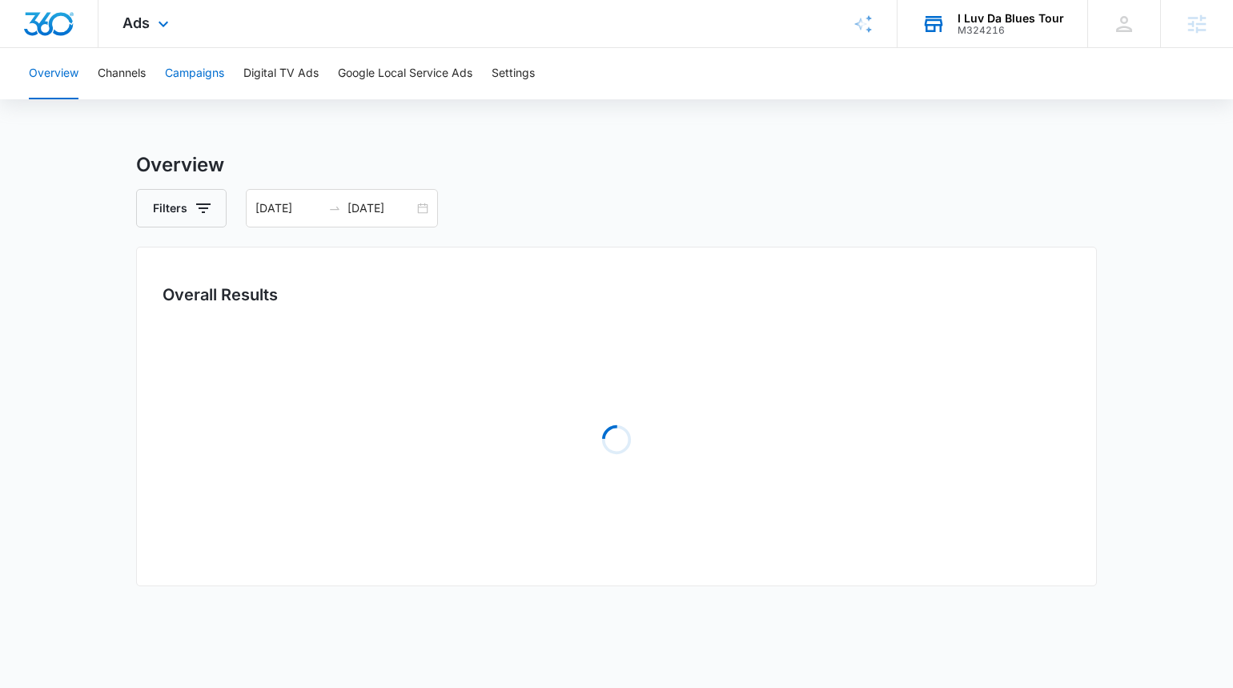
click at [224, 73] on button "Campaigns" at bounding box center [194, 73] width 59 height 51
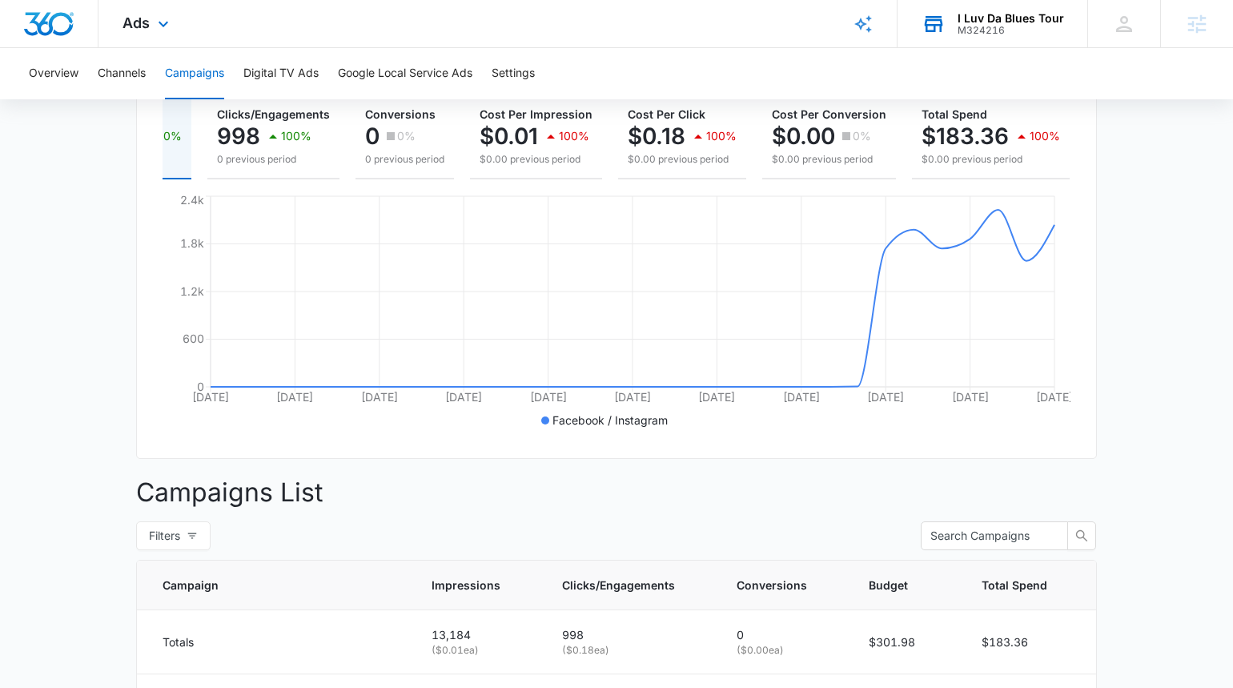
scroll to position [44, 0]
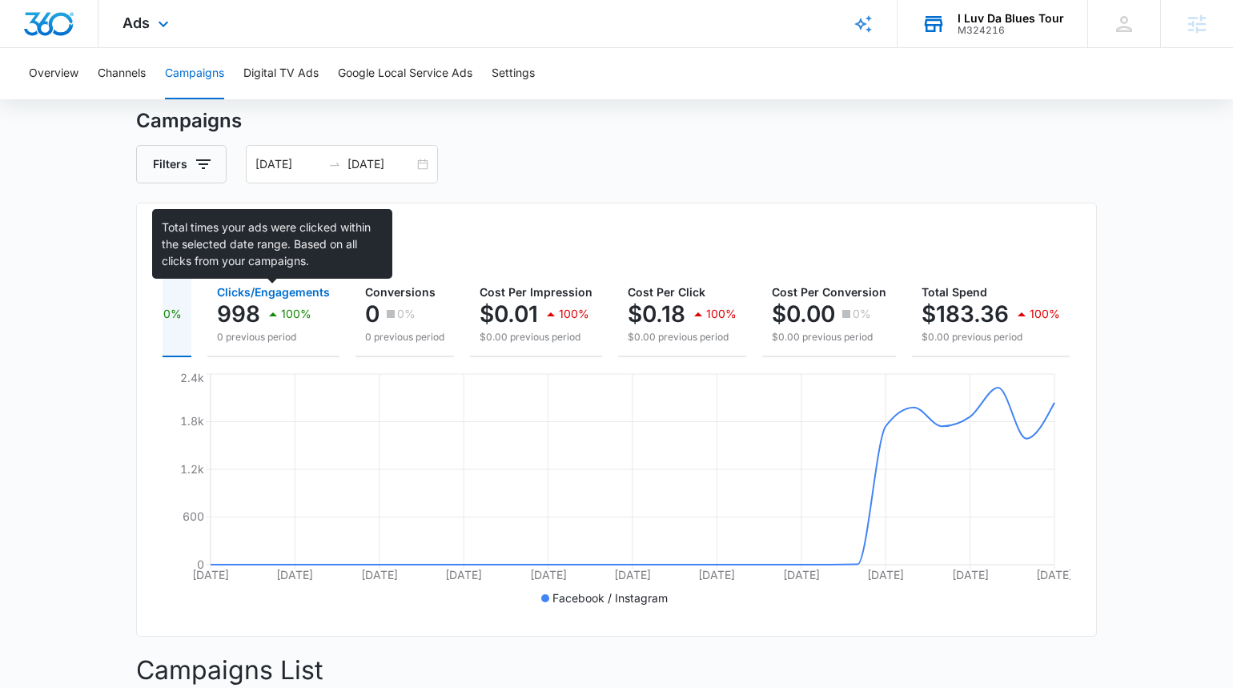
click at [291, 295] on span "Clicks/Engagements" at bounding box center [273, 292] width 113 height 14
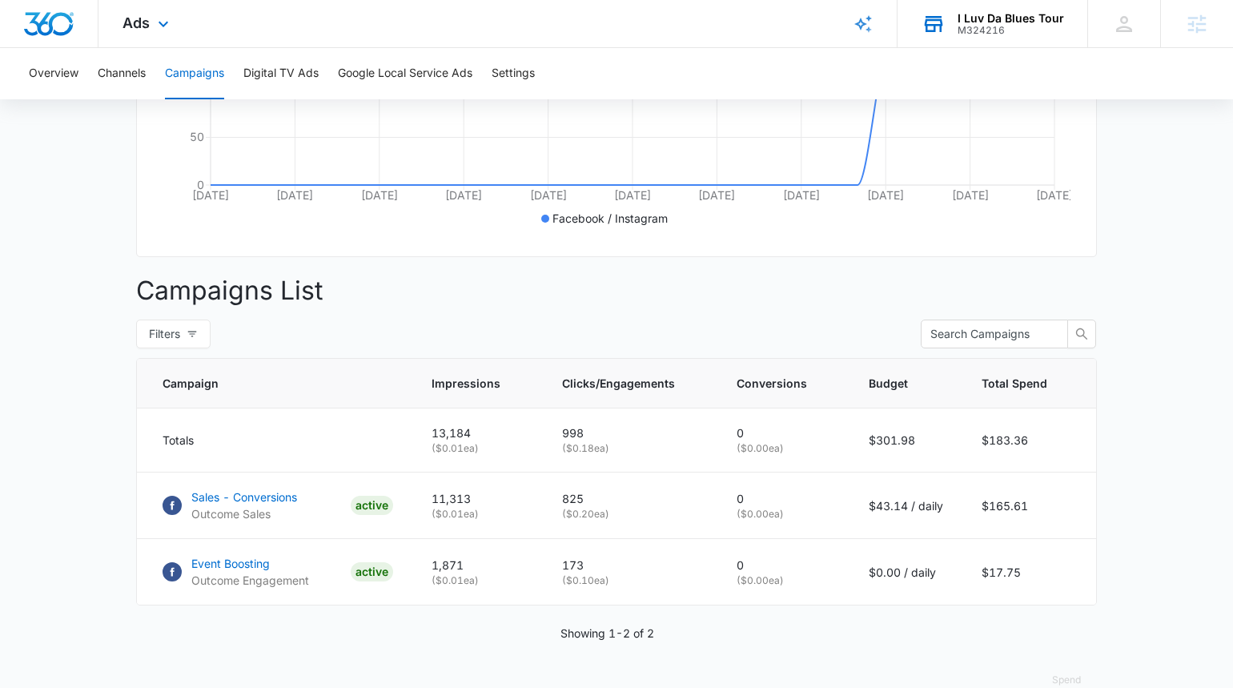
scroll to position [454, 0]
